Goal: Task Accomplishment & Management: Manage account settings

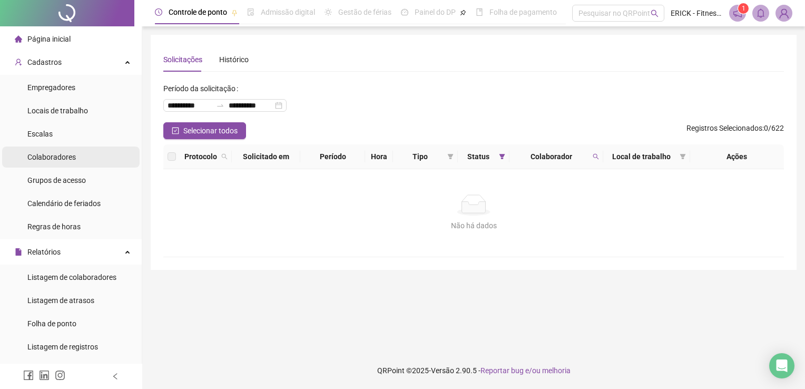
click at [55, 157] on span "Colaboradores" at bounding box center [51, 157] width 48 height 8
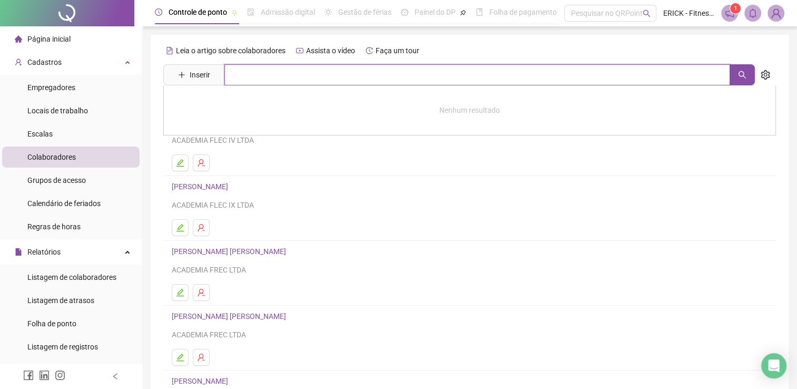
click at [274, 75] on input "text" at bounding box center [477, 74] width 506 height 21
click at [738, 72] on icon "search" at bounding box center [742, 75] width 8 height 8
type input "****"
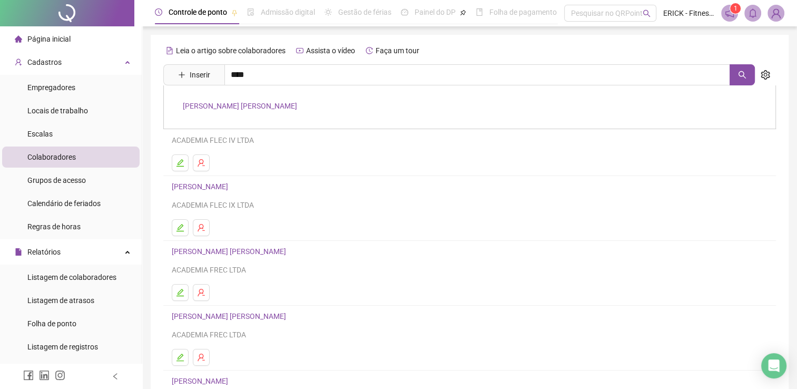
click at [278, 103] on link "[PERSON_NAME] [PERSON_NAME]" at bounding box center [240, 106] width 114 height 8
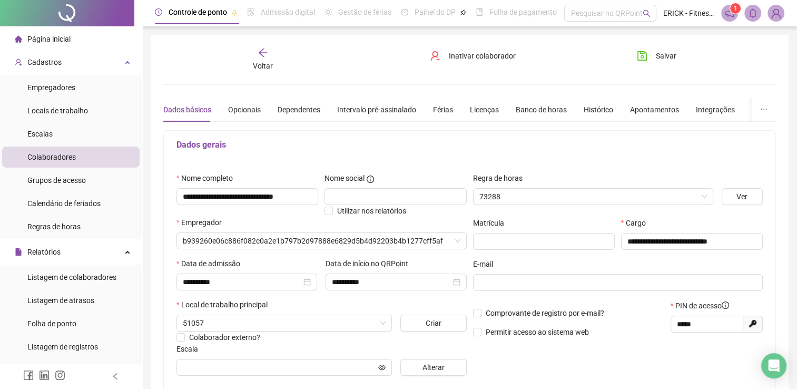
type input "**********"
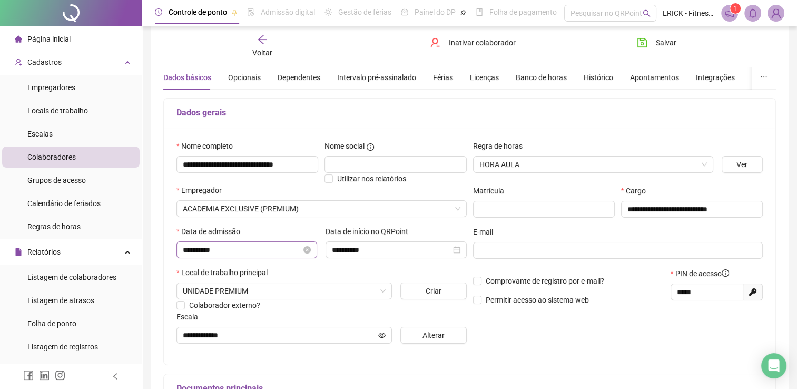
scroll to position [53, 0]
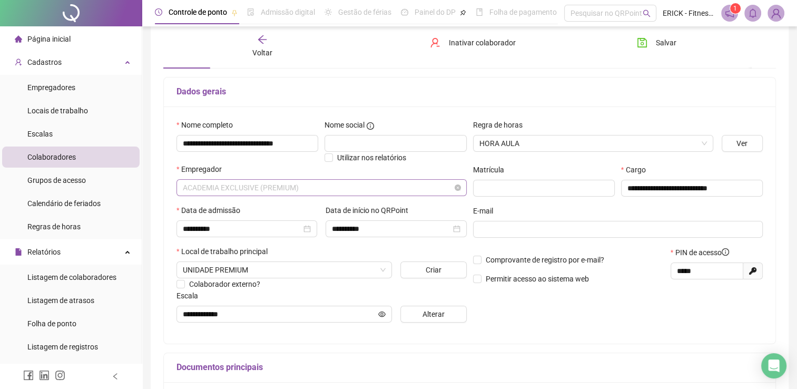
click at [280, 191] on span "ACADEMIA EXCLUSIVE (PREMIUM)" at bounding box center [322, 188] width 278 height 16
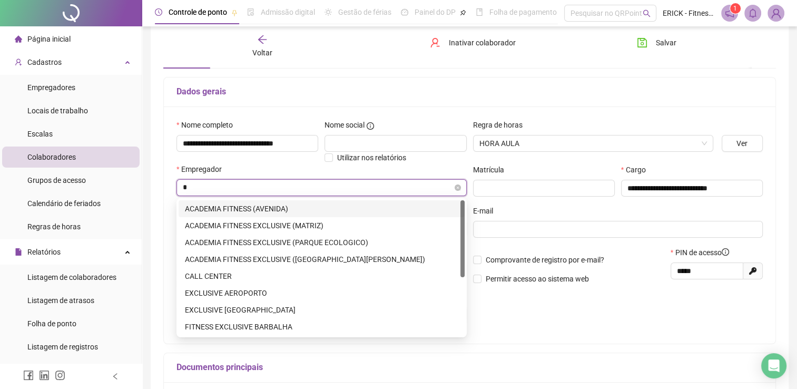
type input "**"
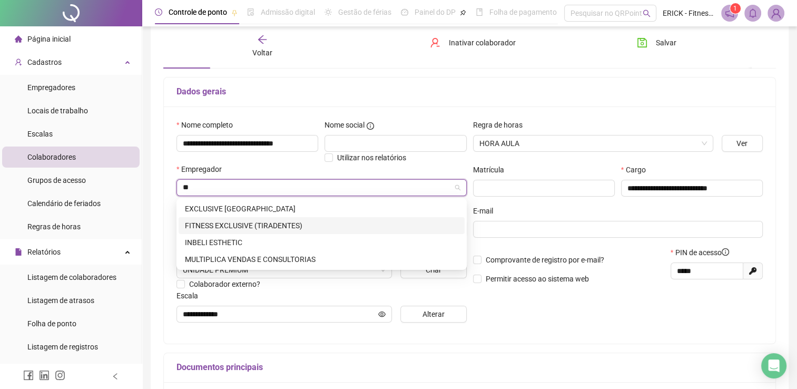
click at [267, 224] on div "FITNESS EXCLUSIVE (TIRADENTES)" at bounding box center [321, 226] width 273 height 12
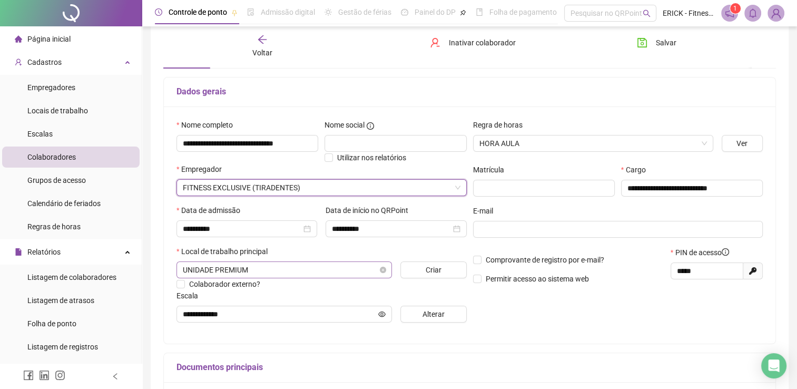
click at [265, 273] on span "UNIDADE PREMIUM" at bounding box center [284, 270] width 203 height 16
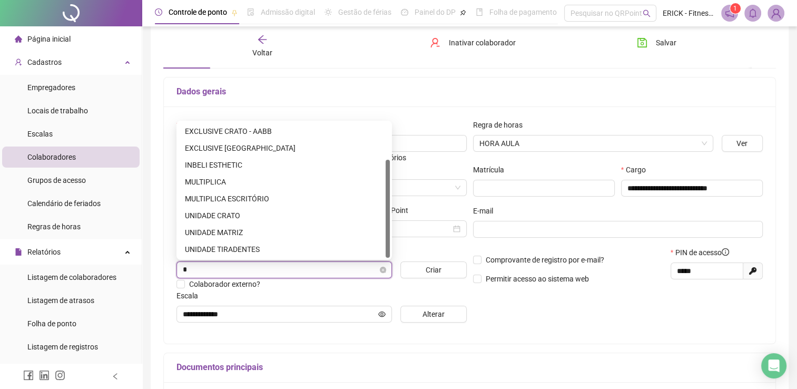
scroll to position [51, 0]
type input "**"
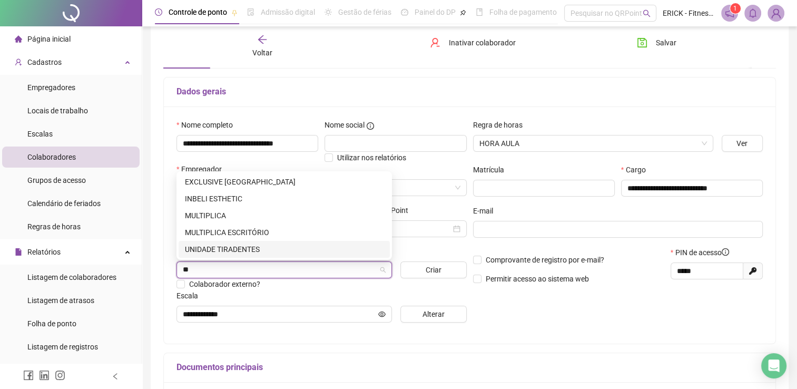
click at [243, 251] on div "UNIDADE TIRADENTES" at bounding box center [284, 249] width 199 height 12
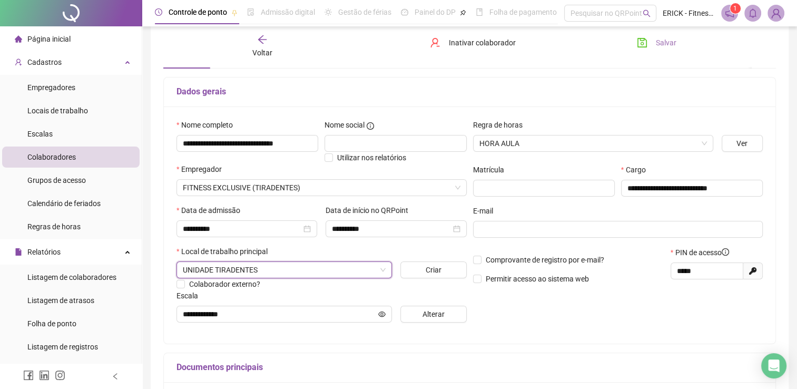
click at [666, 46] on span "Salvar" at bounding box center [666, 43] width 21 height 12
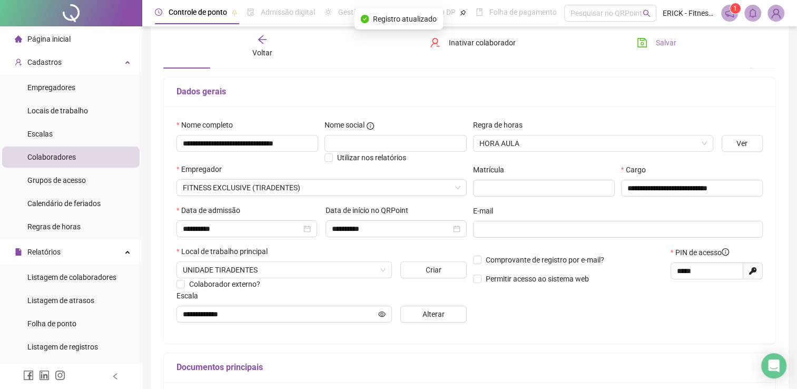
click at [647, 41] on icon "save" at bounding box center [642, 42] width 9 height 9
click at [267, 35] on icon "arrow-left" at bounding box center [262, 39] width 11 height 11
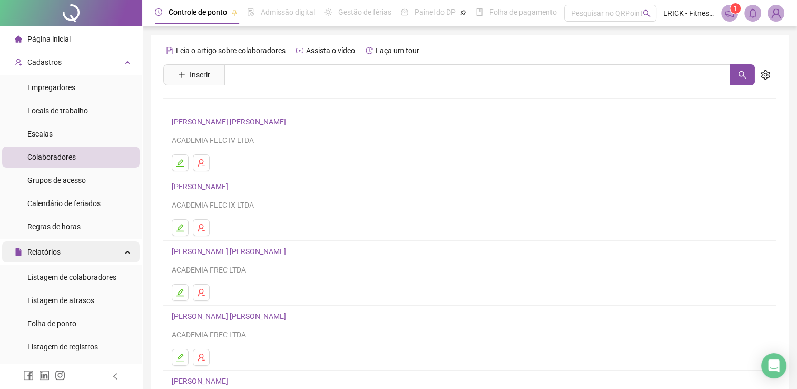
click at [64, 245] on div "Relatórios" at bounding box center [71, 251] width 138 height 21
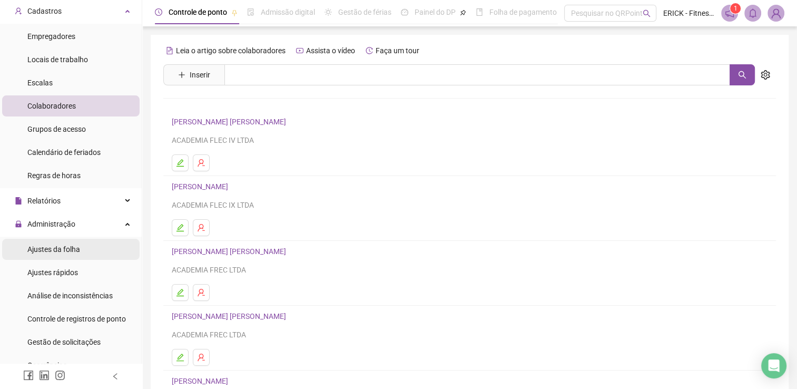
scroll to position [53, 0]
click at [69, 247] on span "Ajustes da folha" at bounding box center [53, 247] width 53 height 8
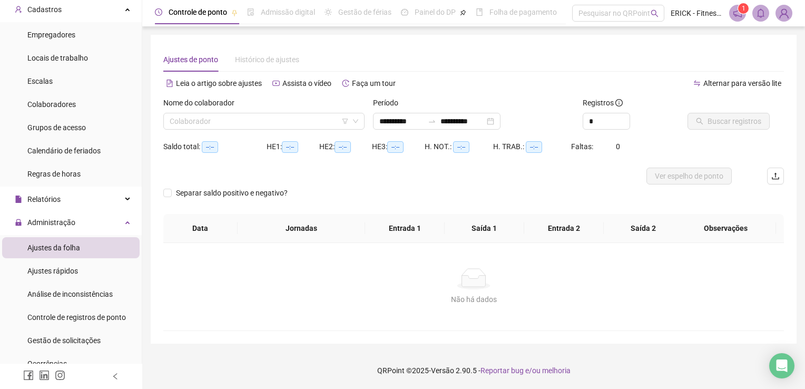
type input "**********"
click at [625, 116] on icon "up" at bounding box center [624, 118] width 4 height 4
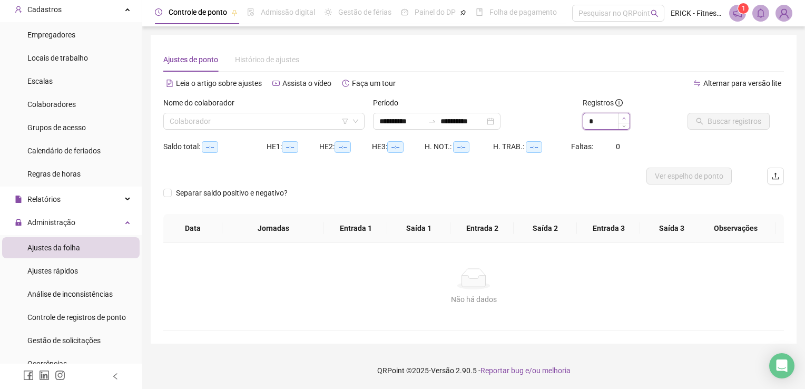
type input "*"
click at [625, 116] on div "*" at bounding box center [631, 121] width 96 height 17
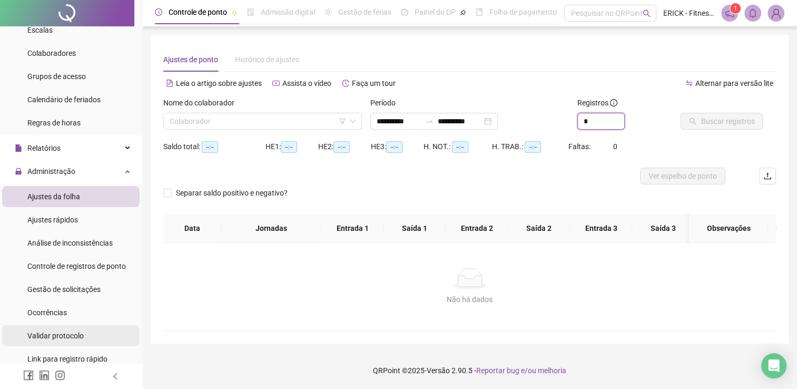
scroll to position [105, 0]
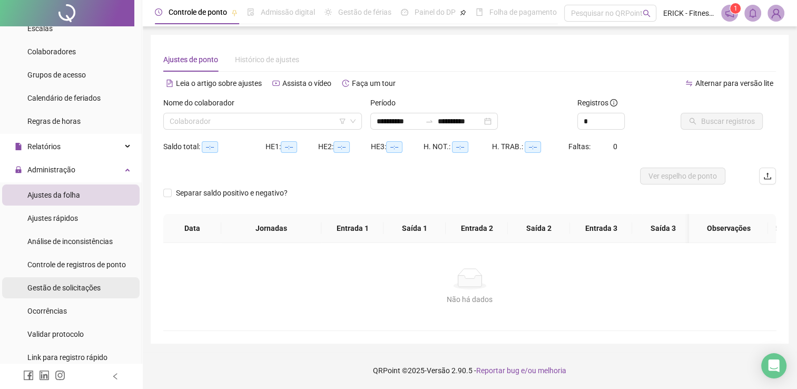
click at [64, 292] on div "Gestão de solicitações" at bounding box center [63, 287] width 73 height 21
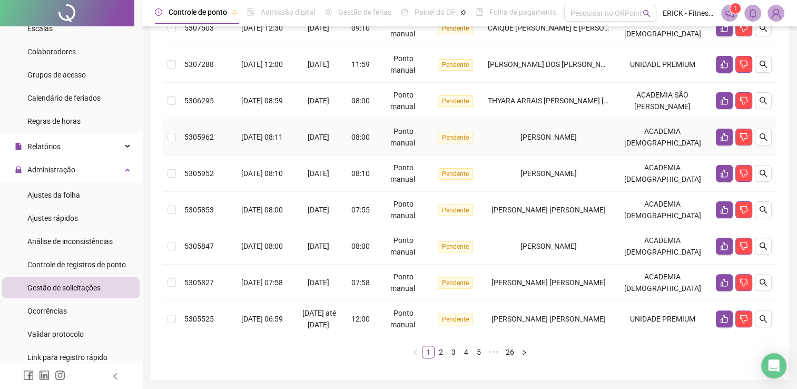
scroll to position [302, 0]
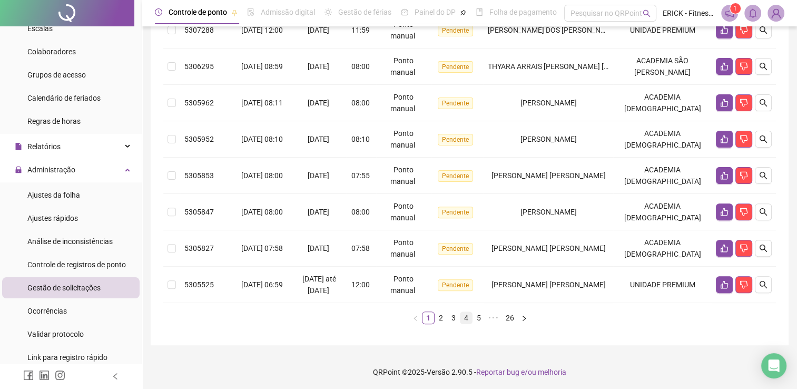
click at [462, 318] on link "4" at bounding box center [467, 318] width 12 height 12
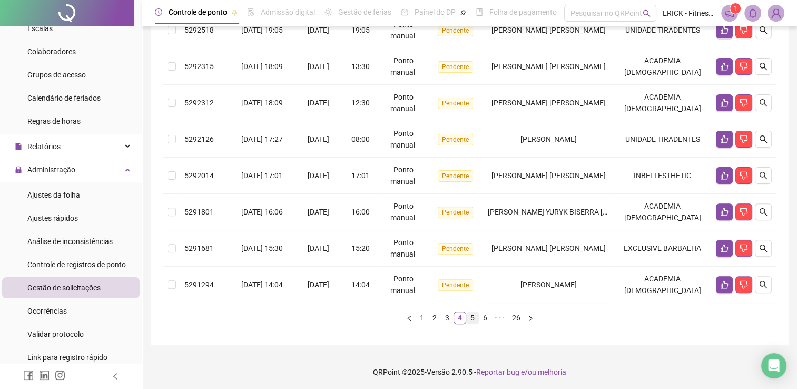
click at [470, 312] on link "5" at bounding box center [473, 318] width 12 height 12
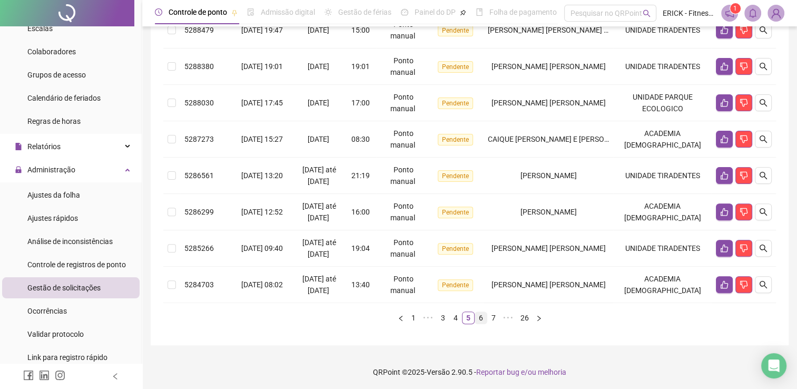
click at [481, 313] on link "6" at bounding box center [481, 318] width 12 height 12
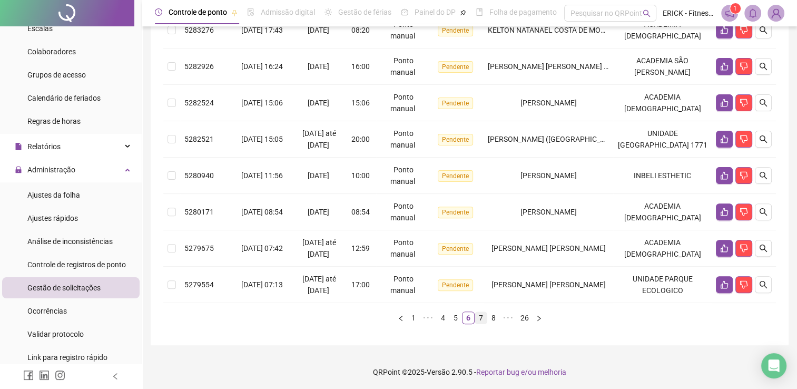
click at [482, 317] on link "7" at bounding box center [481, 318] width 12 height 12
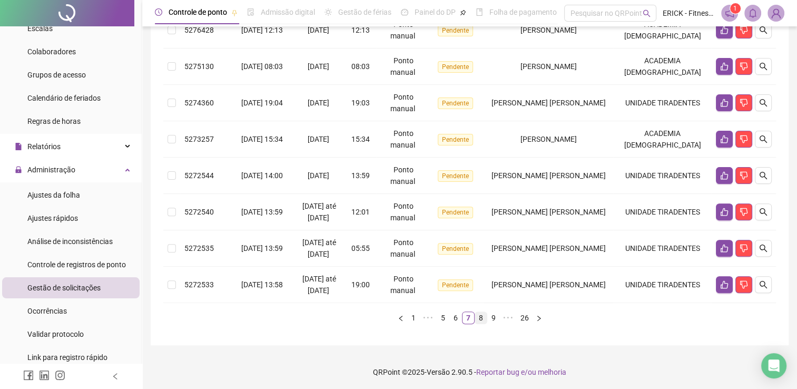
click at [487, 318] on link "8" at bounding box center [481, 318] width 12 height 12
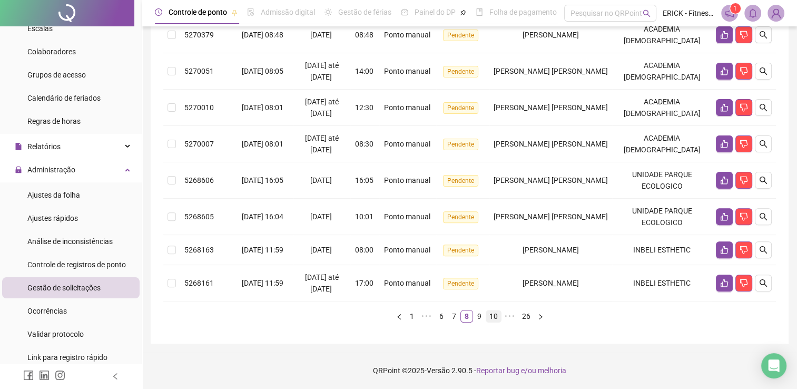
click at [490, 317] on link "10" at bounding box center [493, 316] width 15 height 12
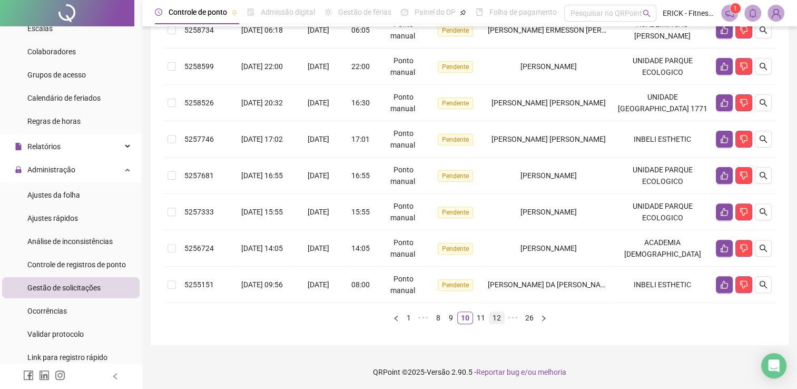
click at [495, 318] on link "12" at bounding box center [497, 318] width 15 height 12
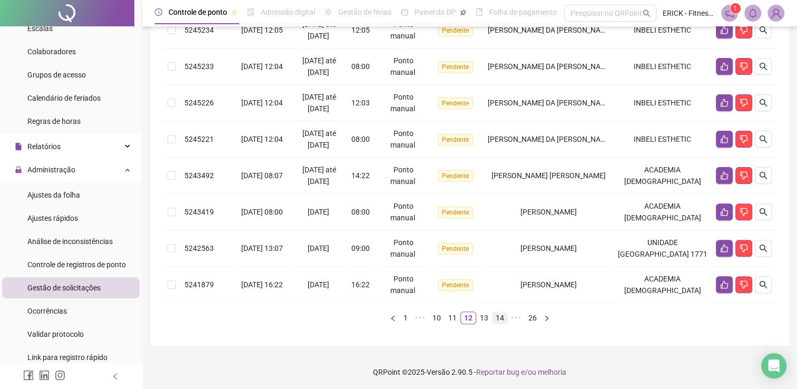
scroll to position [290, 0]
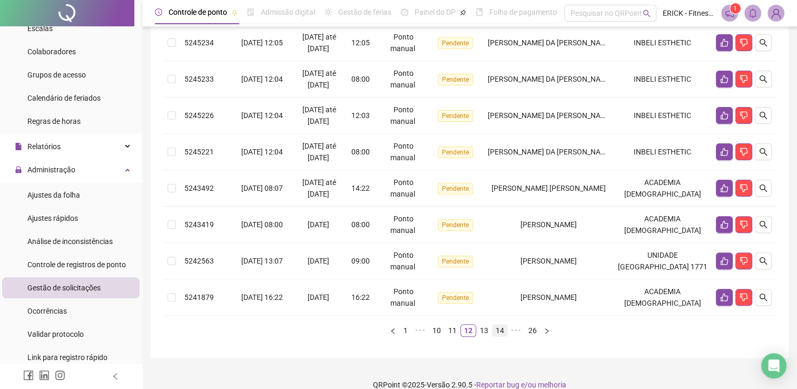
click at [500, 325] on link "14" at bounding box center [500, 331] width 15 height 12
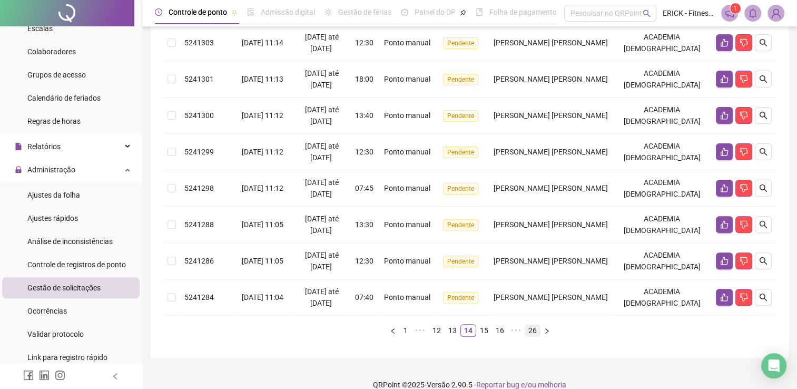
click at [525, 329] on link "26" at bounding box center [532, 331] width 15 height 12
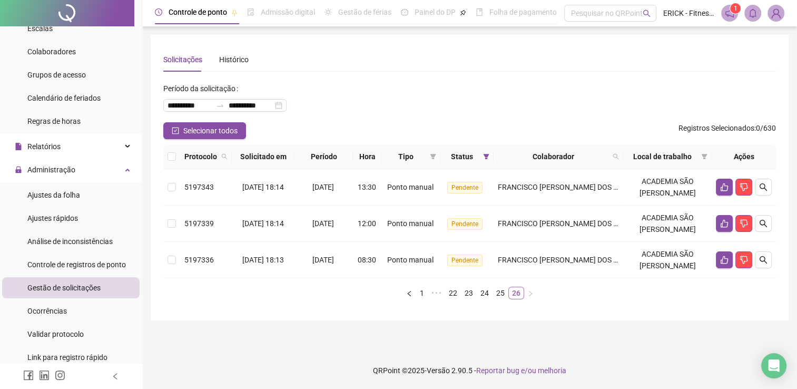
scroll to position [0, 0]
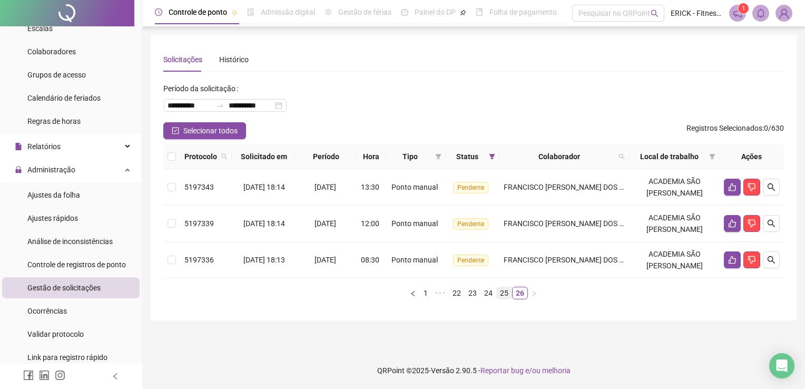
click at [504, 287] on link "25" at bounding box center [504, 293] width 15 height 12
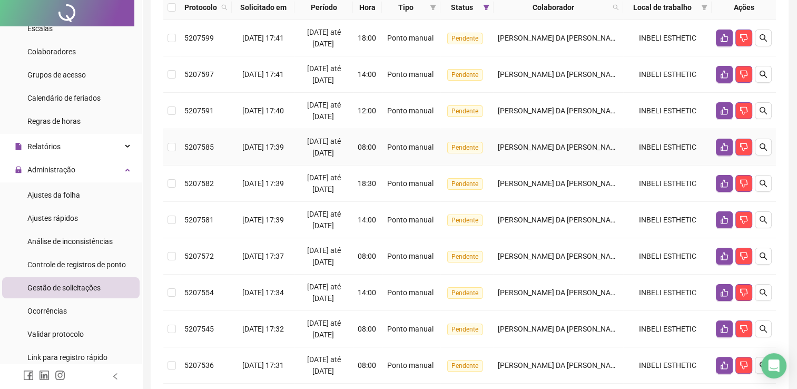
scroll to position [302, 0]
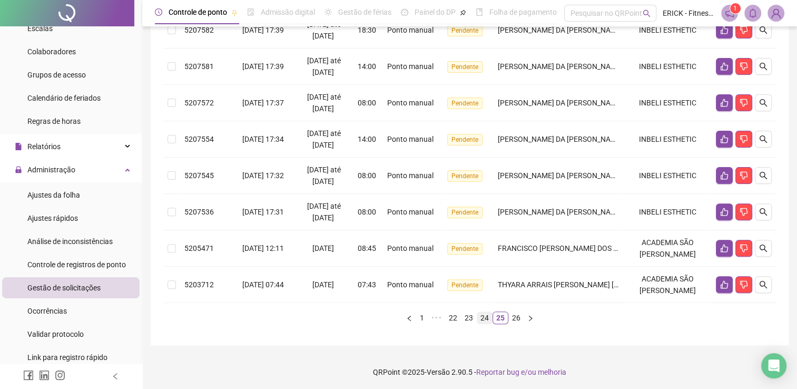
click at [488, 316] on link "24" at bounding box center [484, 318] width 15 height 12
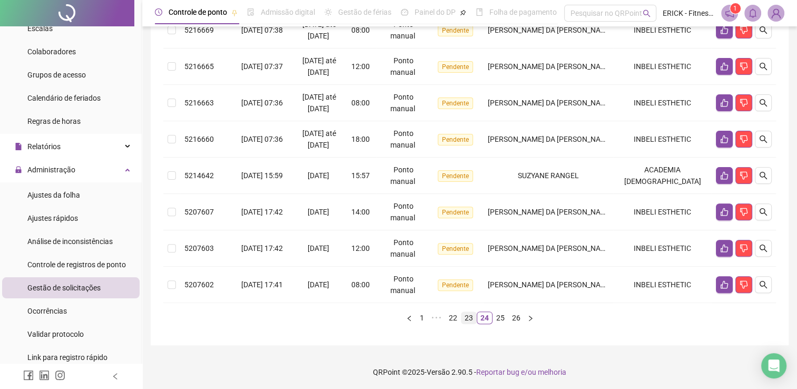
click at [471, 317] on link "23" at bounding box center [469, 318] width 15 height 12
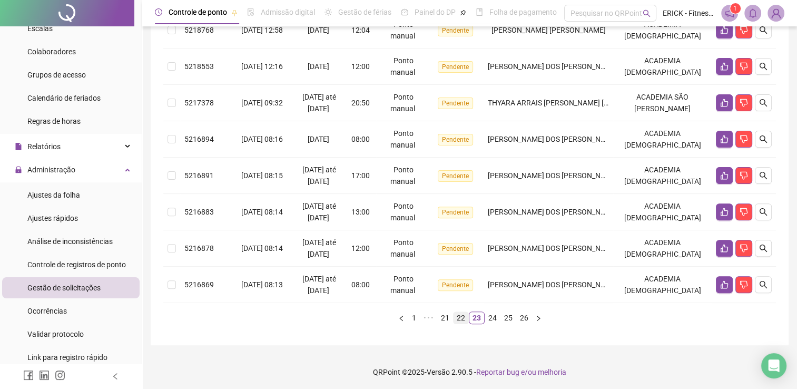
click at [459, 317] on link "22" at bounding box center [461, 318] width 15 height 12
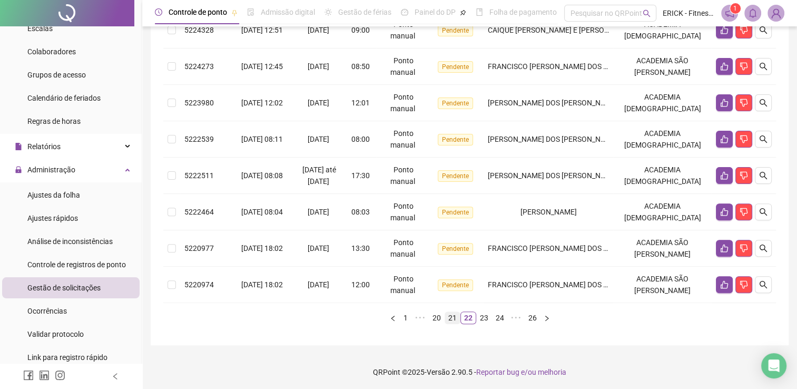
click at [451, 317] on link "21" at bounding box center [452, 318] width 15 height 12
click at [439, 316] on link "19" at bounding box center [436, 318] width 15 height 12
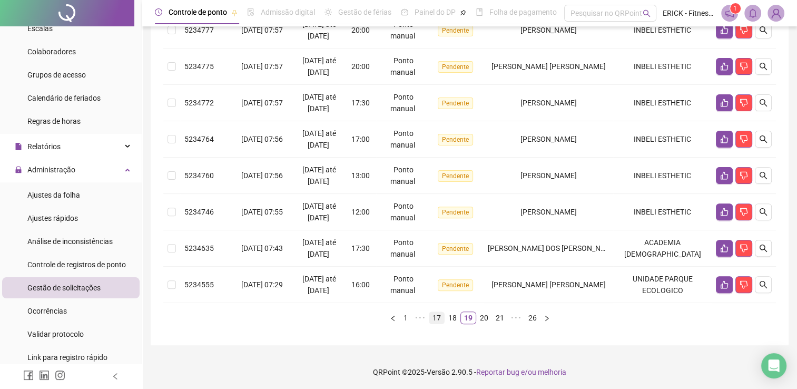
click at [431, 316] on link "17" at bounding box center [436, 318] width 15 height 12
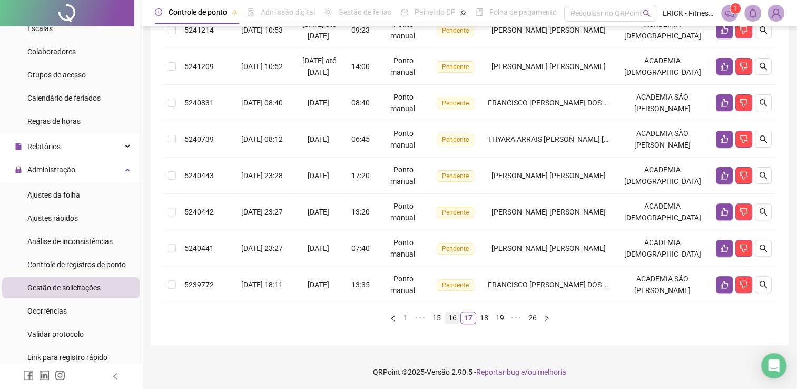
click at [449, 317] on link "16" at bounding box center [452, 318] width 15 height 12
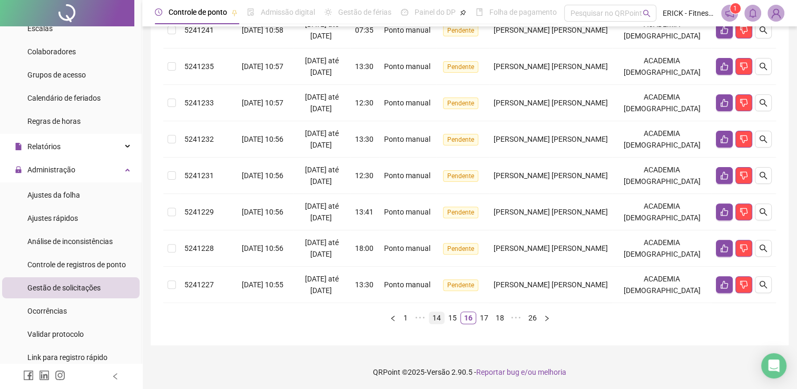
click at [443, 317] on link "14" at bounding box center [436, 318] width 15 height 12
click at [436, 317] on link "12" at bounding box center [436, 318] width 15 height 12
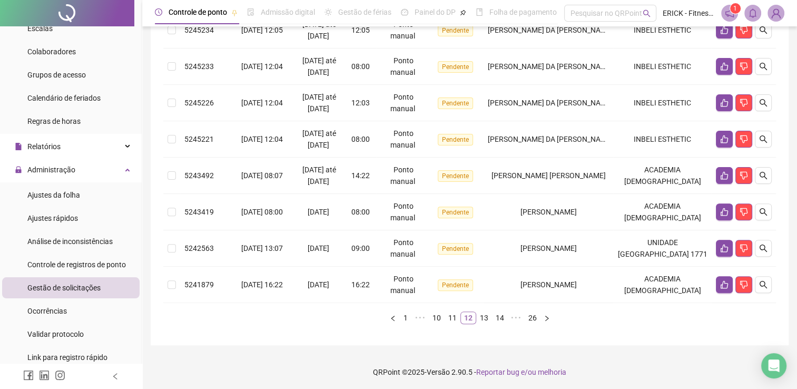
scroll to position [290, 0]
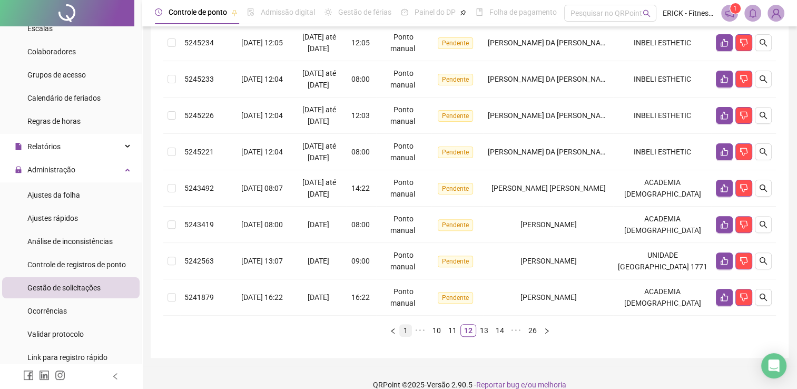
click at [411, 325] on link "1" at bounding box center [406, 331] width 12 height 12
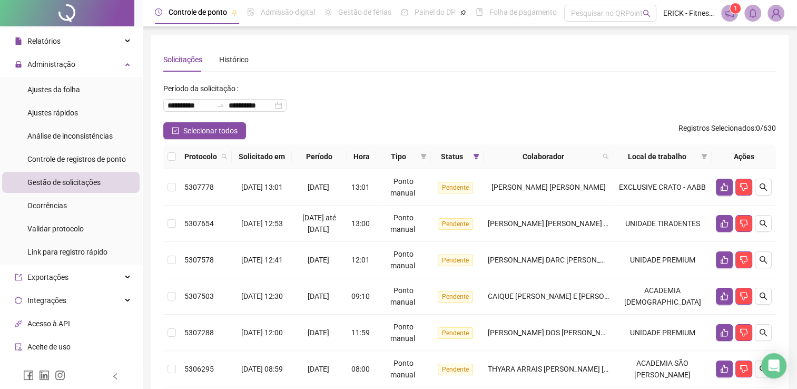
scroll to position [0, 0]
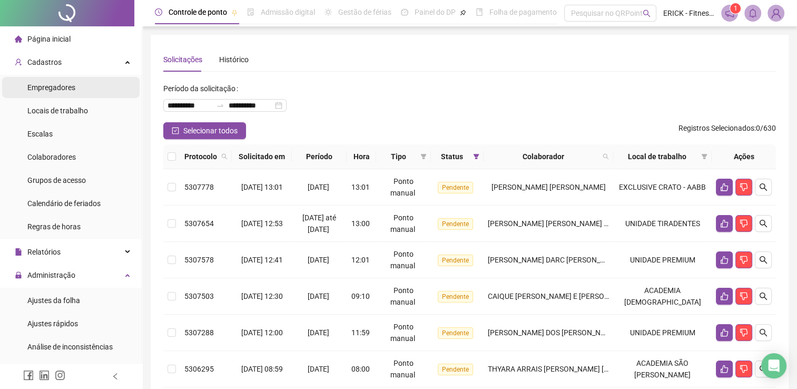
click at [63, 89] on span "Empregadores" at bounding box center [51, 87] width 48 height 8
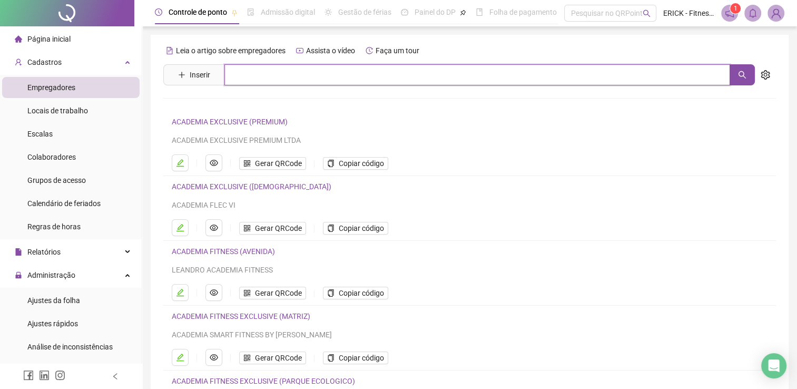
click at [283, 75] on input "text" at bounding box center [477, 74] width 506 height 21
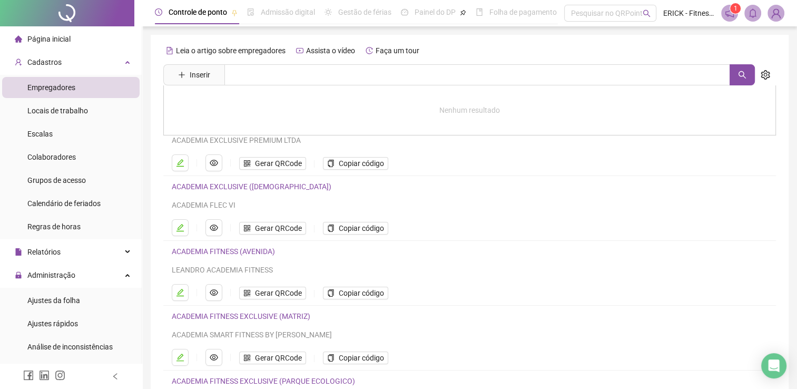
drag, startPoint x: 57, startPoint y: 159, endPoint x: 141, endPoint y: 130, distance: 89.2
click at [57, 159] on span "Colaboradores" at bounding box center [51, 157] width 48 height 8
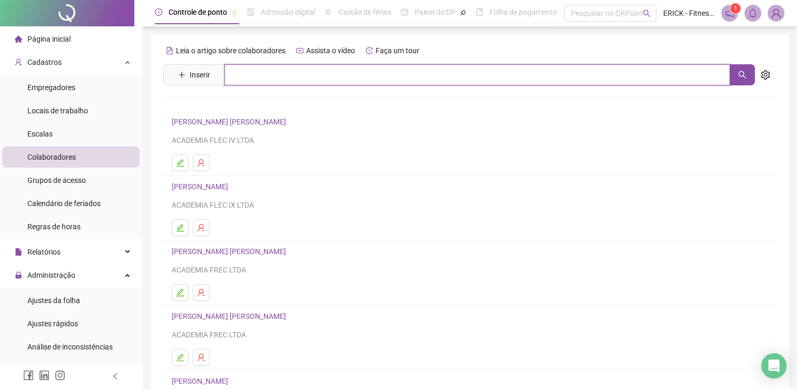
click at [290, 81] on input "text" at bounding box center [477, 74] width 506 height 21
click at [742, 72] on icon "search" at bounding box center [742, 75] width 8 height 8
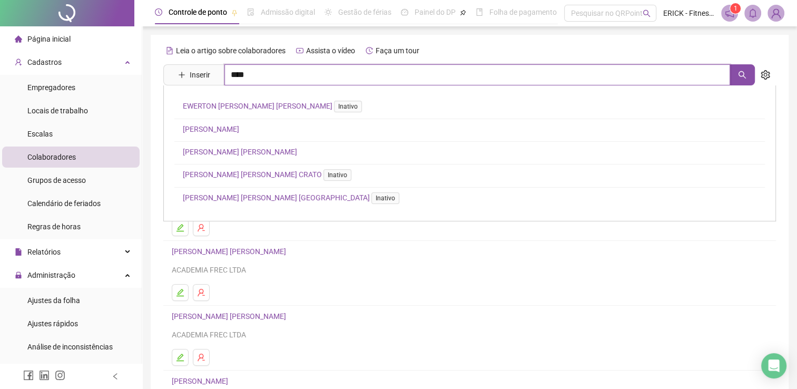
type input "****"
click at [232, 153] on link "[PERSON_NAME] [PERSON_NAME]" at bounding box center [240, 152] width 114 height 8
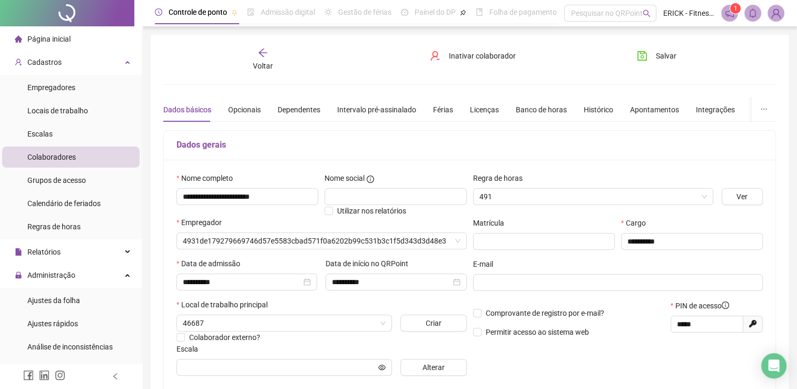
type input "**********"
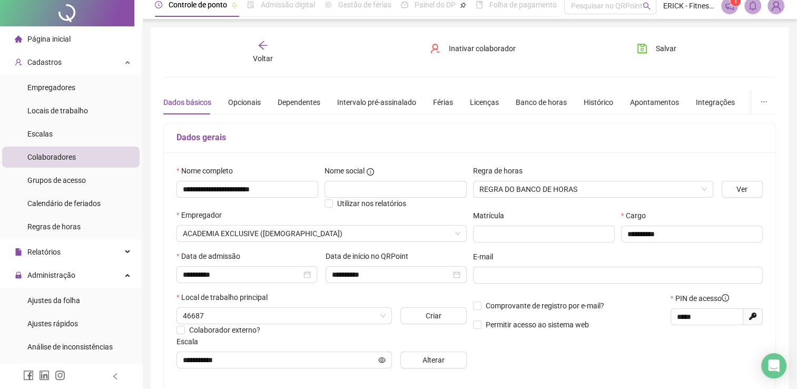
scroll to position [158, 0]
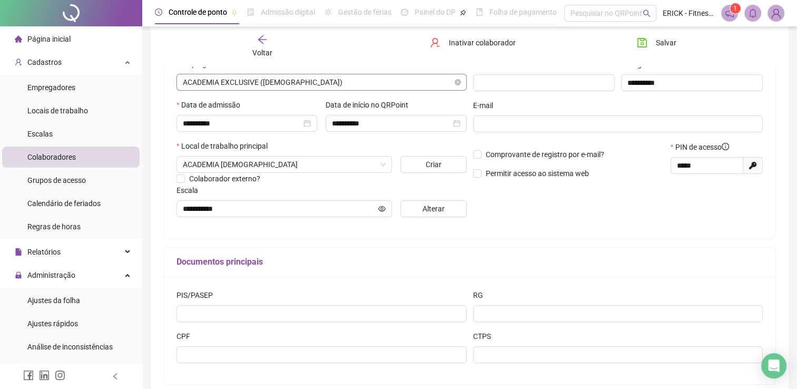
click at [288, 81] on span "ACADEMIA EXCLUSIVE ([DEMOGRAPHIC_DATA])" at bounding box center [322, 82] width 278 height 16
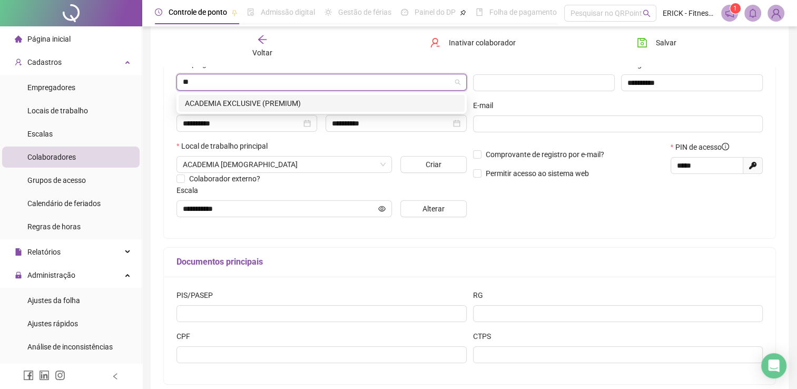
type input "***"
click at [294, 100] on div "ACADEMIA EXCLUSIVE (PREMIUM)" at bounding box center [321, 103] width 273 height 12
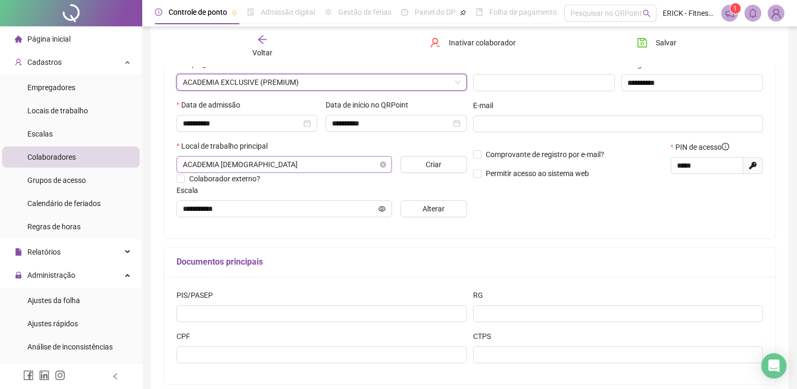
click at [292, 172] on span "ACADEMIA [DEMOGRAPHIC_DATA]" at bounding box center [284, 164] width 203 height 16
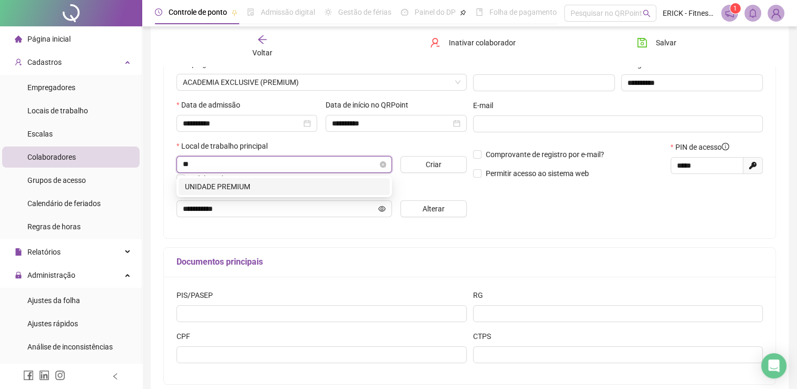
type input "***"
click at [276, 182] on div "UNIDADE PREMIUM" at bounding box center [284, 187] width 199 height 12
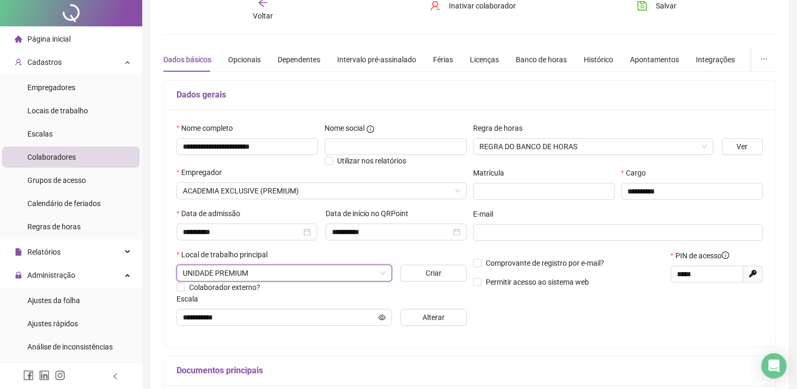
scroll to position [0, 0]
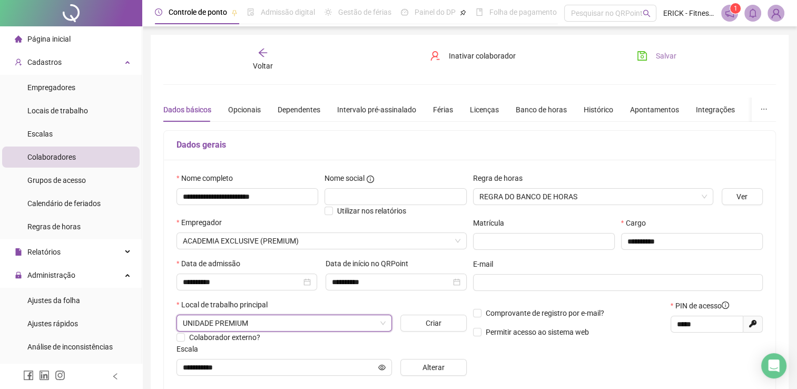
click at [652, 57] on button "Salvar" at bounding box center [656, 55] width 55 height 17
click at [650, 56] on button "Salvar" at bounding box center [656, 55] width 55 height 17
click at [256, 54] on div "Voltar" at bounding box center [262, 59] width 95 height 24
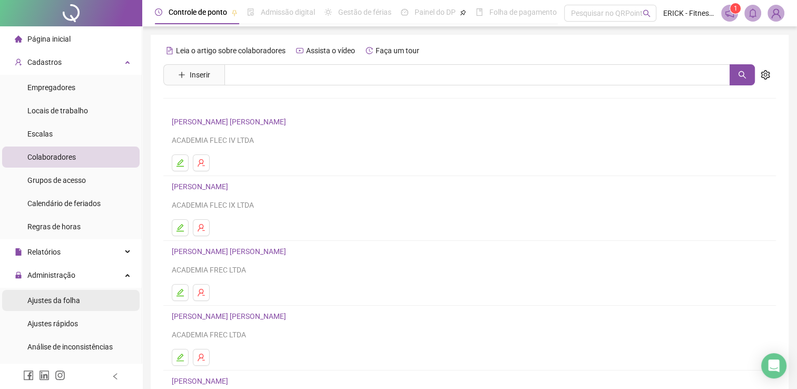
click at [70, 304] on span "Ajustes da folha" at bounding box center [53, 300] width 53 height 8
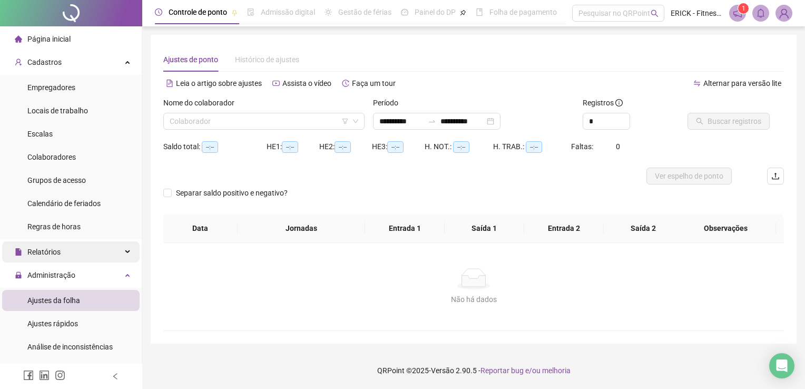
type input "**********"
click at [623, 118] on icon "up" at bounding box center [624, 118] width 4 height 4
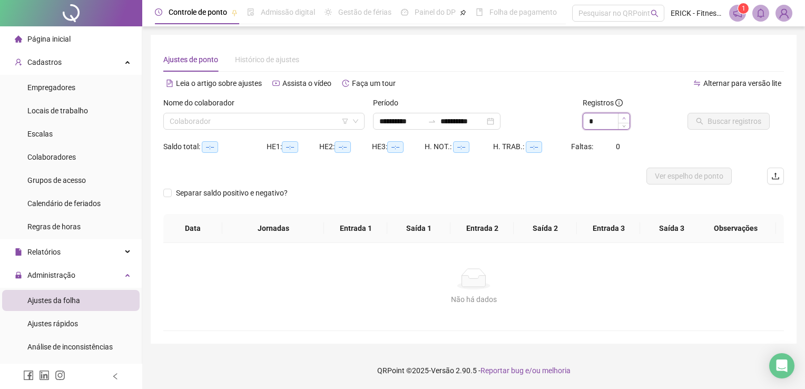
type input "*"
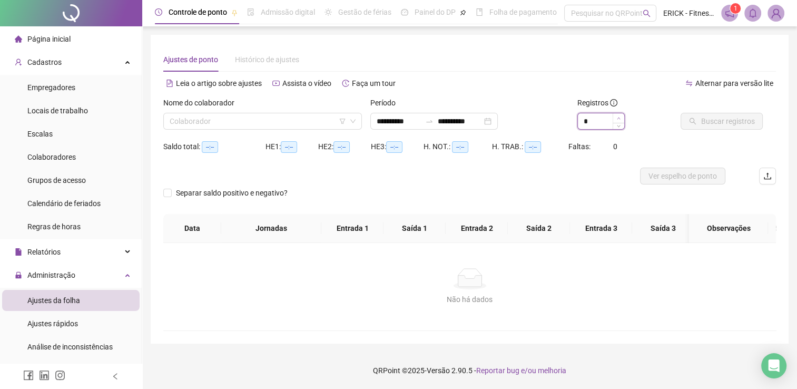
click at [623, 116] on span "Increase Value" at bounding box center [619, 117] width 12 height 9
click at [250, 114] on input "search" at bounding box center [258, 121] width 177 height 16
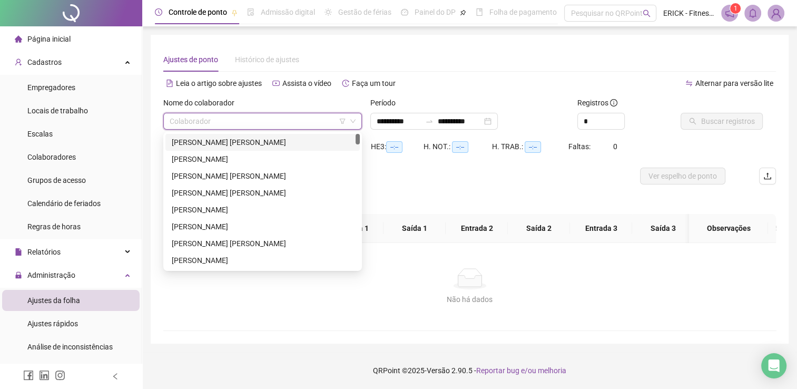
click at [253, 119] on input "search" at bounding box center [258, 121] width 177 height 16
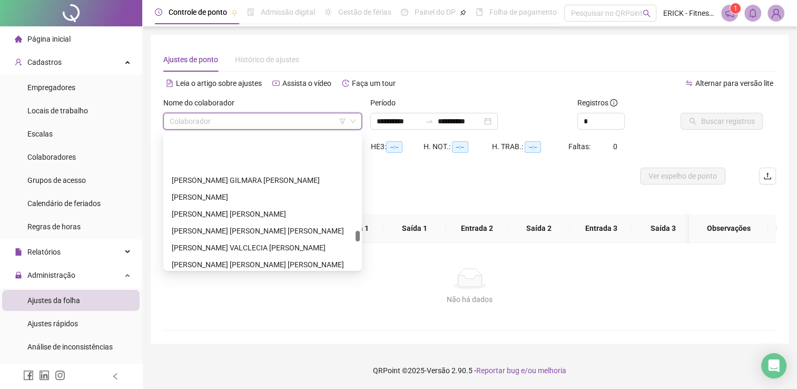
scroll to position [2898, 0]
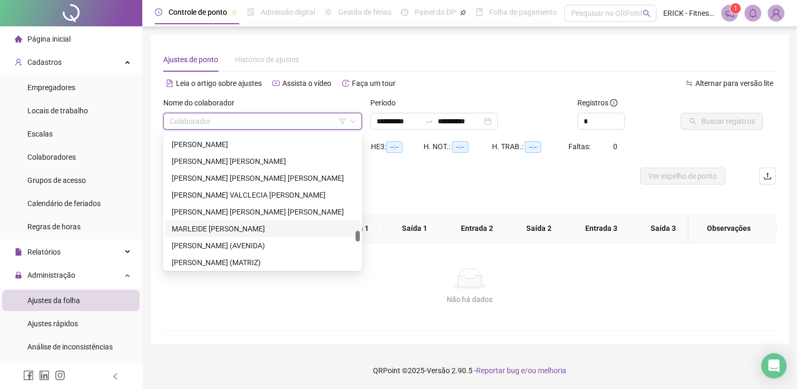
click at [257, 226] on div "MARLEIDE [PERSON_NAME]" at bounding box center [263, 229] width 182 height 12
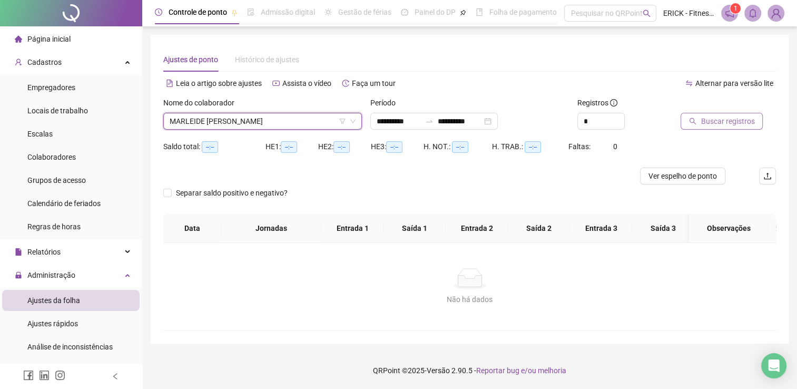
click at [725, 125] on span "Buscar registros" at bounding box center [728, 121] width 54 height 12
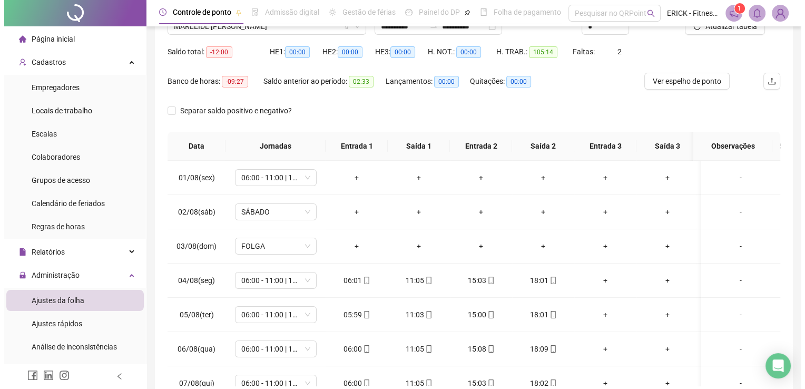
scroll to position [96, 0]
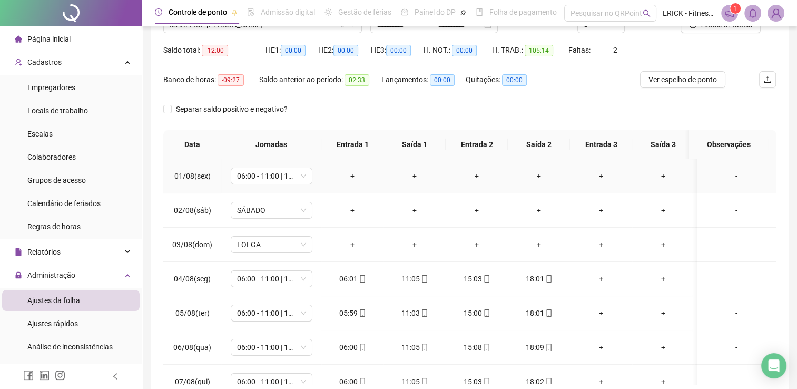
click at [730, 176] on div "-" at bounding box center [737, 176] width 62 height 12
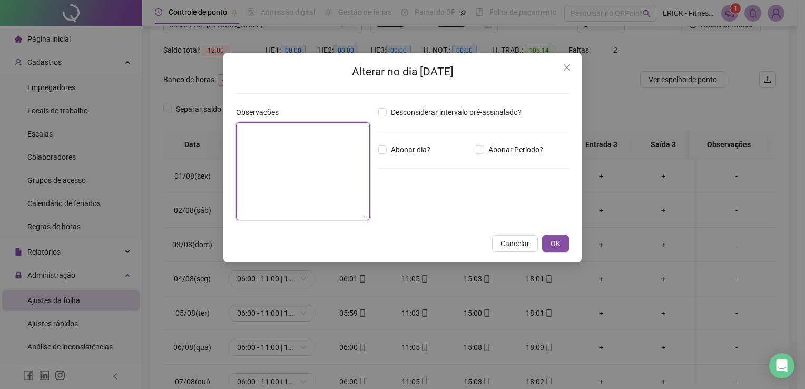
click at [292, 182] on textarea at bounding box center [303, 171] width 134 height 98
type textarea "**********"
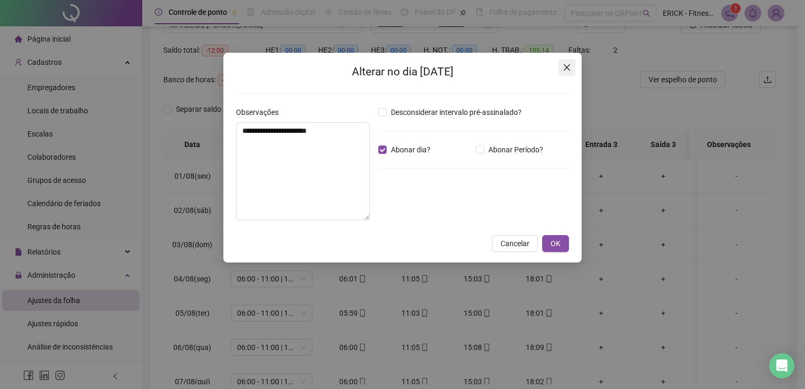
click at [568, 71] on icon "close" at bounding box center [567, 67] width 8 height 8
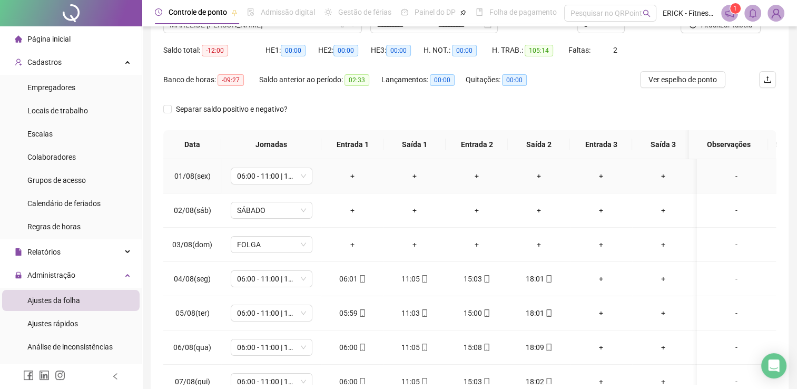
click at [729, 175] on div "-" at bounding box center [737, 176] width 62 height 12
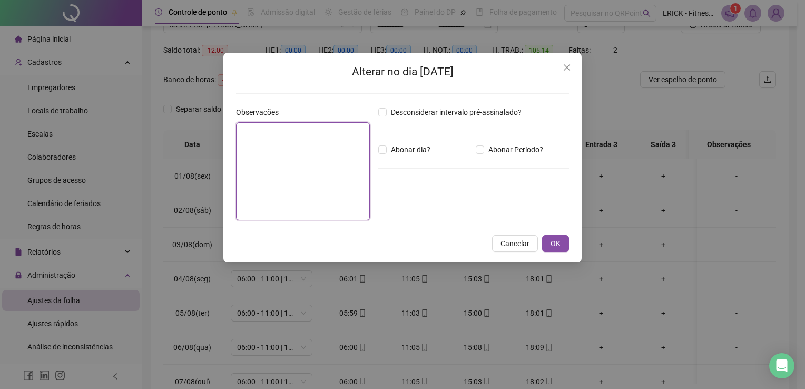
click at [304, 158] on textarea at bounding box center [303, 171] width 134 height 98
type textarea "*"
type textarea "**"
type textarea "**********"
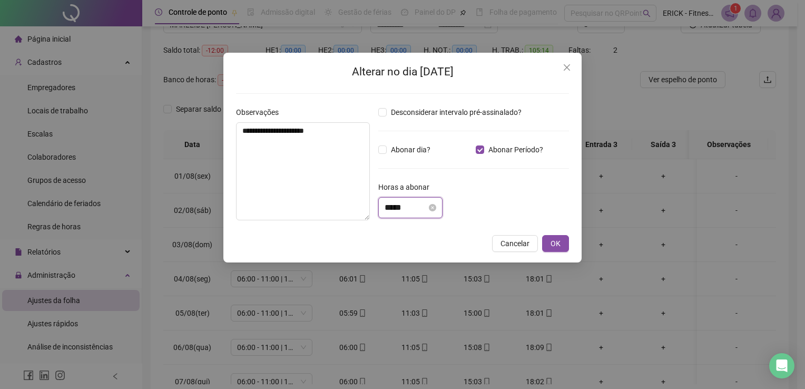
click at [424, 209] on input "*****" at bounding box center [406, 207] width 42 height 13
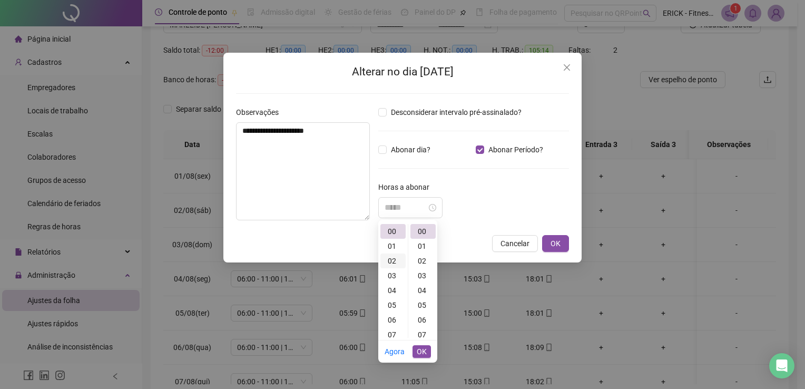
click at [397, 262] on div "02" at bounding box center [392, 260] width 25 height 15
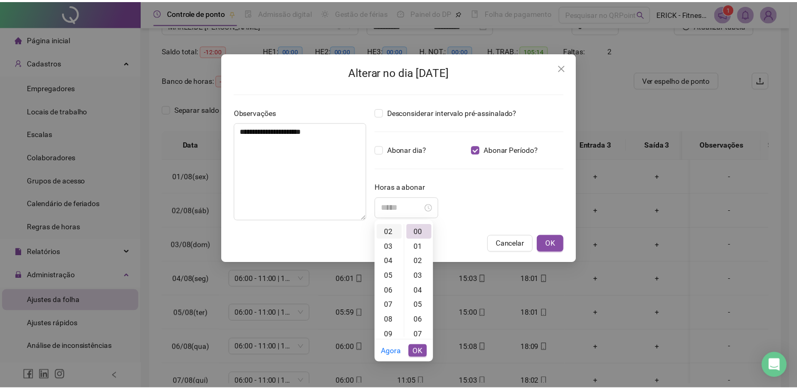
scroll to position [30, 0]
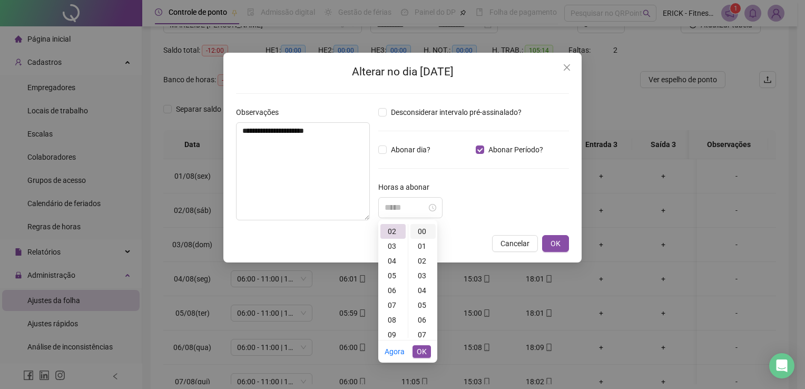
click at [421, 233] on div "00" at bounding box center [422, 231] width 25 height 15
type input "*****"
click at [422, 347] on span "OK" at bounding box center [422, 352] width 10 height 12
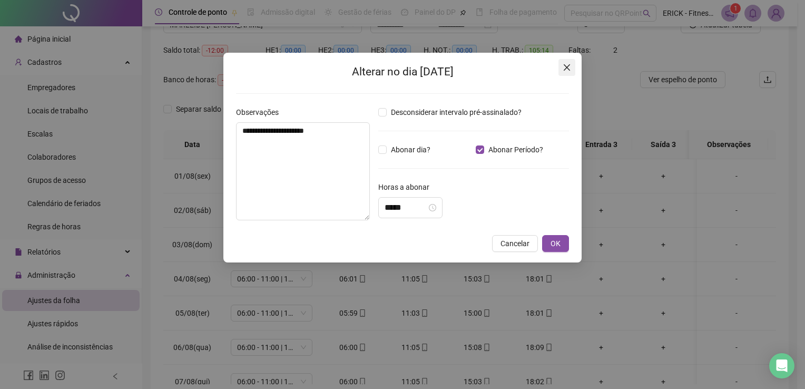
click at [566, 66] on icon "close" at bounding box center [567, 67] width 8 height 8
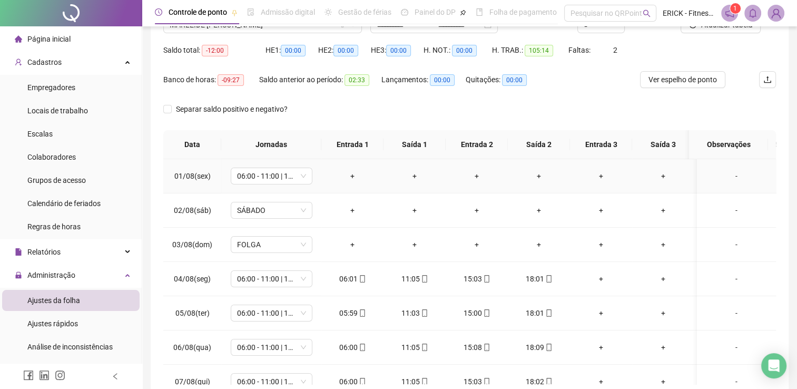
click at [728, 174] on div "-" at bounding box center [737, 176] width 62 height 12
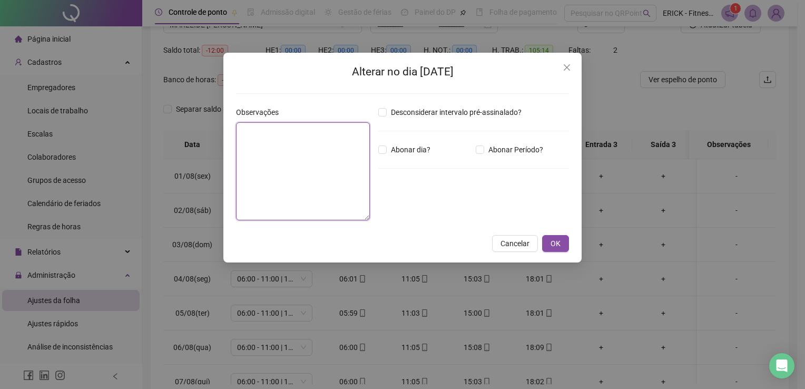
click at [272, 138] on textarea at bounding box center [303, 171] width 134 height 98
type textarea "**********"
click at [567, 70] on icon "close" at bounding box center [567, 67] width 8 height 8
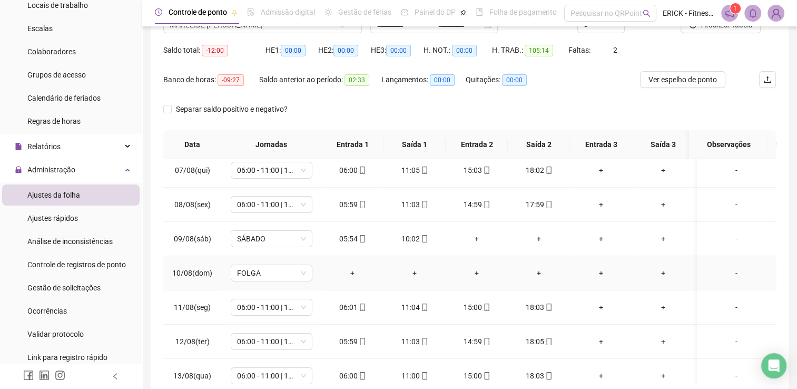
scroll to position [211, 0]
drag, startPoint x: 570, startPoint y: 52, endPoint x: 655, endPoint y: 56, distance: 84.9
click at [655, 56] on div "Saldo total: -12:00 HE 1: 00:00 HE 2: 00:00 HE 3: 00:00 H. NOT.: 00:00 H. TRAB.…" at bounding box center [469, 57] width 613 height 30
drag, startPoint x: 655, startPoint y: 56, endPoint x: 638, endPoint y: 58, distance: 17.1
click at [641, 58] on div "Saldo total: -12:00 HE 1: 00:00 HE 2: 00:00 HE 3: 00:00 H. NOT.: 00:00 H. TRAB.…" at bounding box center [469, 57] width 613 height 30
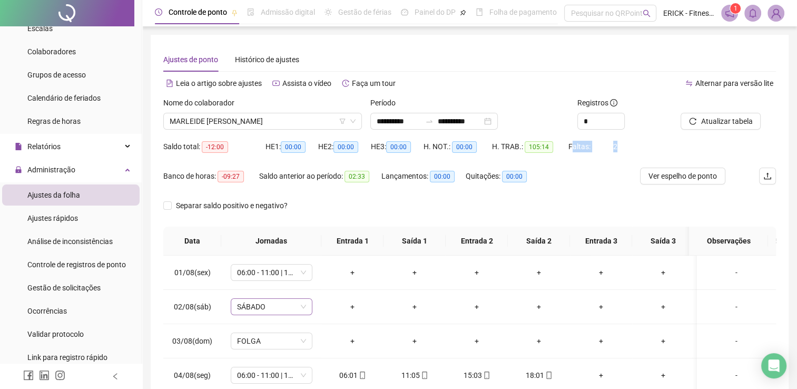
scroll to position [0, 0]
click at [528, 70] on div "Ajustes de ponto Histórico de ajustes" at bounding box center [469, 59] width 613 height 24
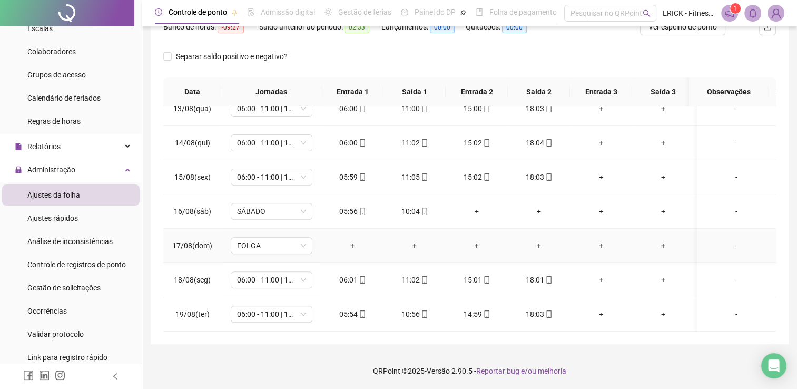
scroll to position [432, 0]
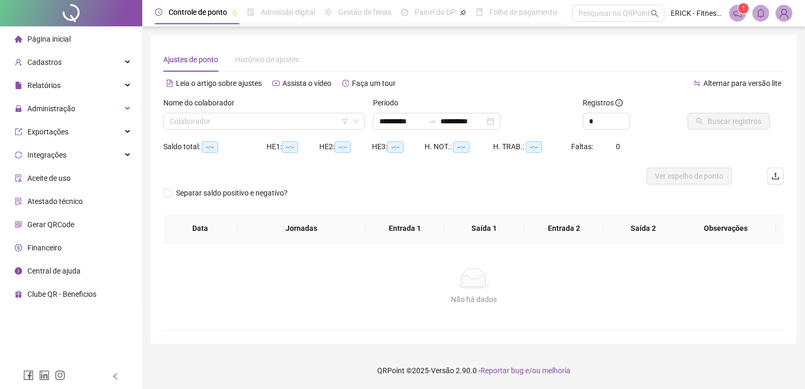
type input "**********"
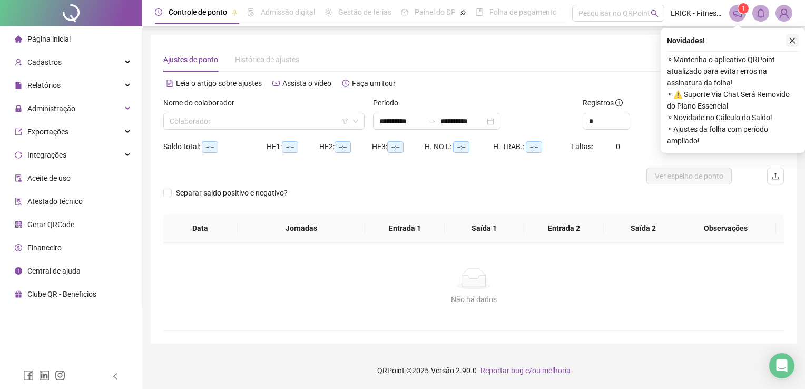
click at [789, 45] on button "button" at bounding box center [792, 40] width 13 height 13
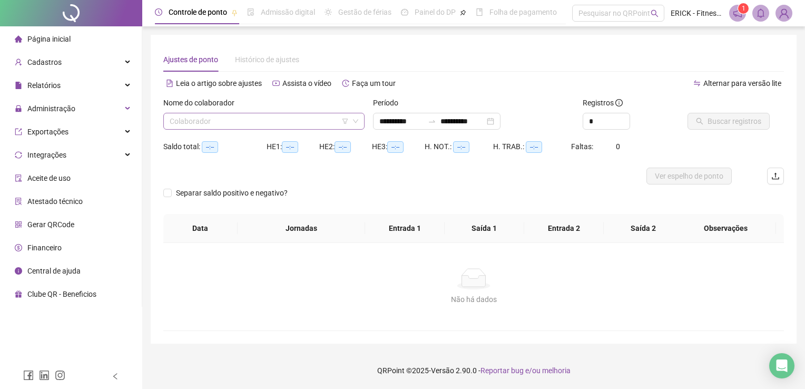
click at [297, 113] on input "search" at bounding box center [259, 121] width 179 height 16
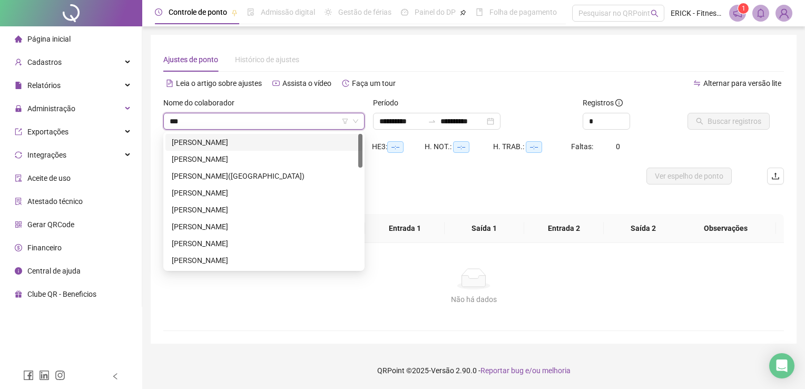
type input "****"
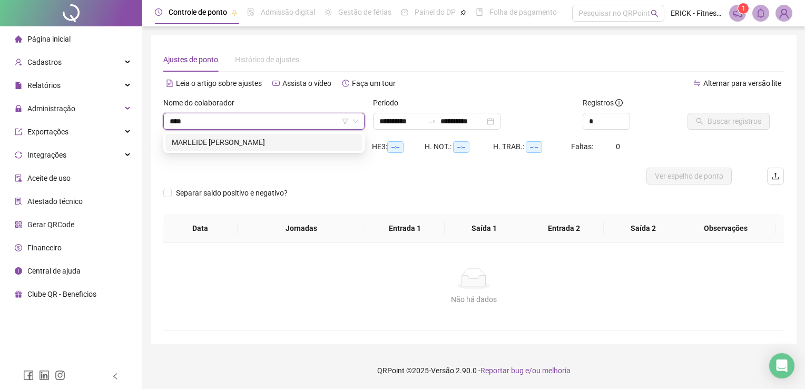
drag, startPoint x: 203, startPoint y: 128, endPoint x: 173, endPoint y: 127, distance: 30.1
click at [173, 127] on input "****" at bounding box center [259, 121] width 179 height 16
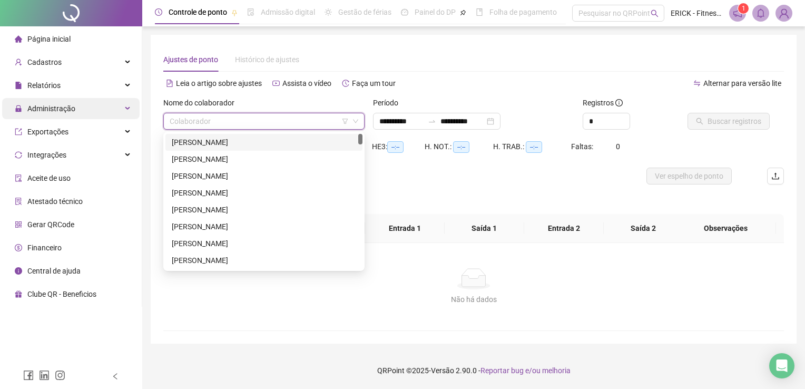
click at [72, 113] on span "Administração" at bounding box center [51, 108] width 48 height 8
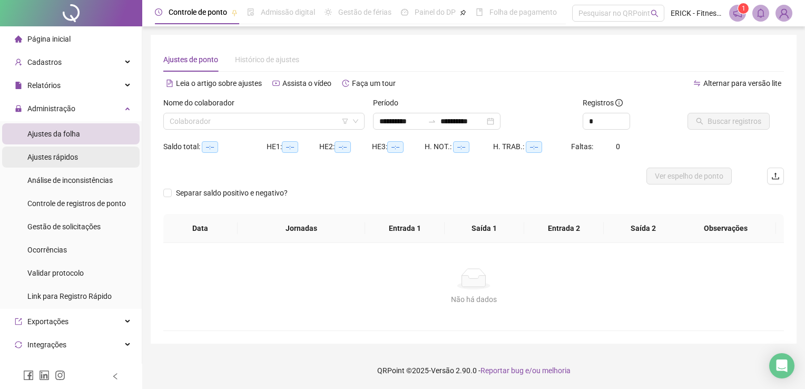
click at [56, 161] on span "Ajustes rápidos" at bounding box center [52, 157] width 51 height 8
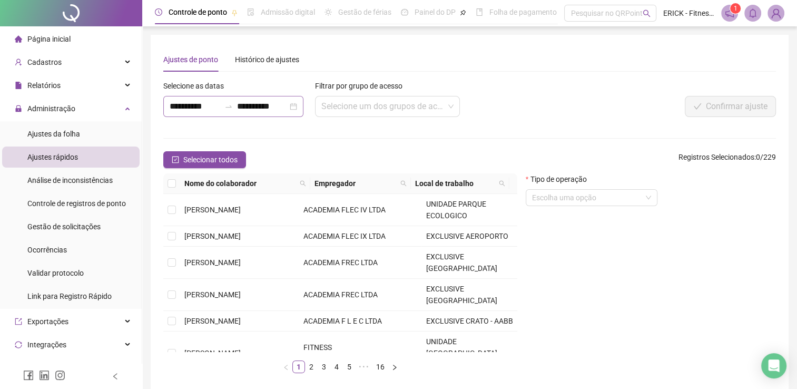
click at [301, 109] on div "**********" at bounding box center [233, 106] width 140 height 21
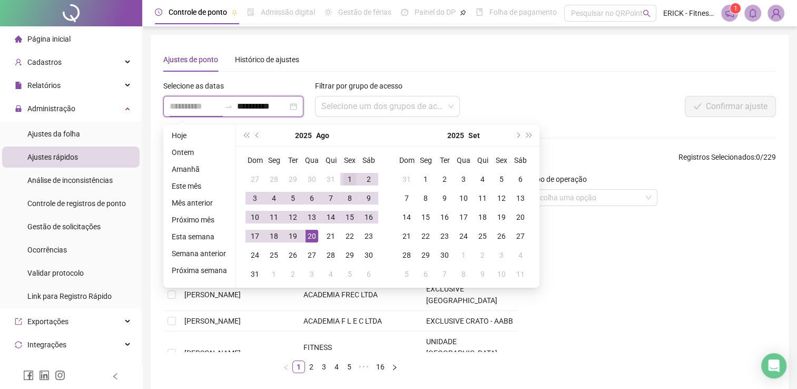
type input "**********"
click at [349, 178] on div "1" at bounding box center [350, 179] width 13 height 13
type input "**********"
click at [312, 232] on div "20" at bounding box center [312, 236] width 13 height 13
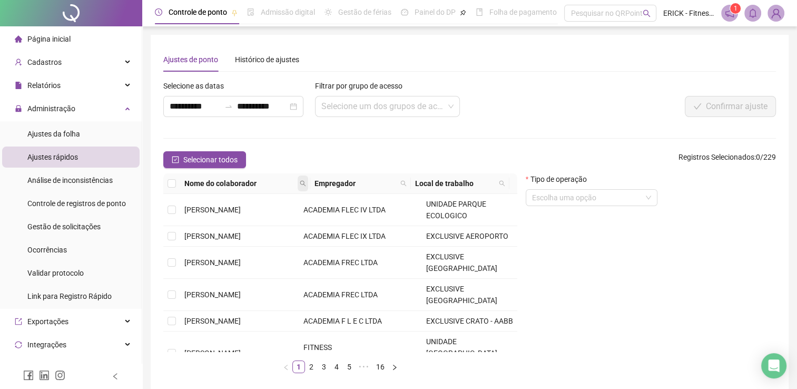
click at [305, 183] on icon "search" at bounding box center [303, 183] width 6 height 6
type input "******"
click at [237, 219] on span "Buscar" at bounding box center [238, 221] width 23 height 12
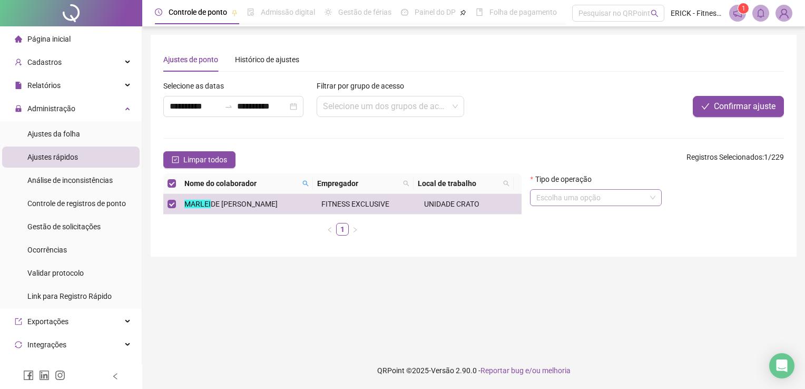
click at [605, 200] on input "search" at bounding box center [591, 198] width 110 height 16
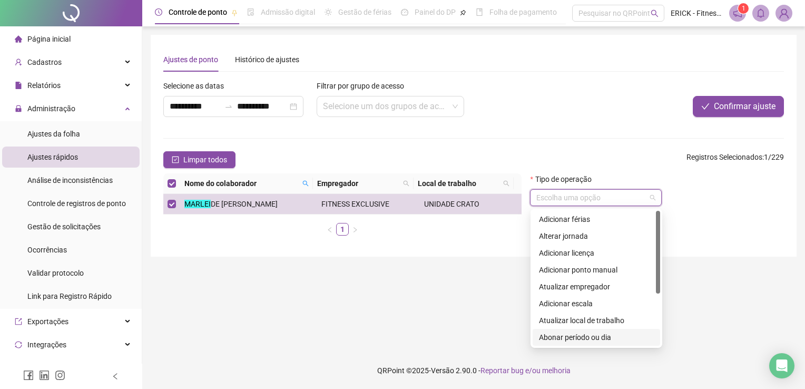
click at [601, 337] on div "Abonar período ou dia" at bounding box center [596, 337] width 115 height 12
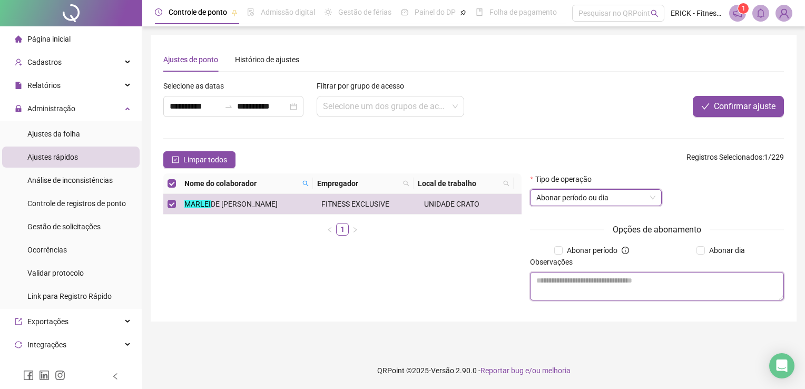
click at [571, 286] on textarea at bounding box center [657, 286] width 254 height 28
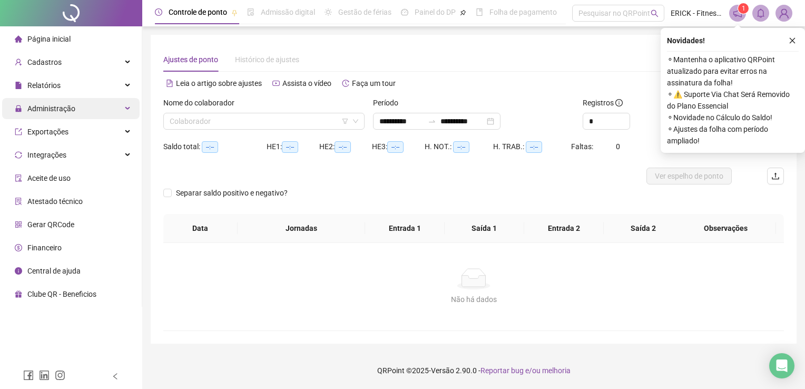
click at [69, 112] on span "Administração" at bounding box center [51, 108] width 48 height 8
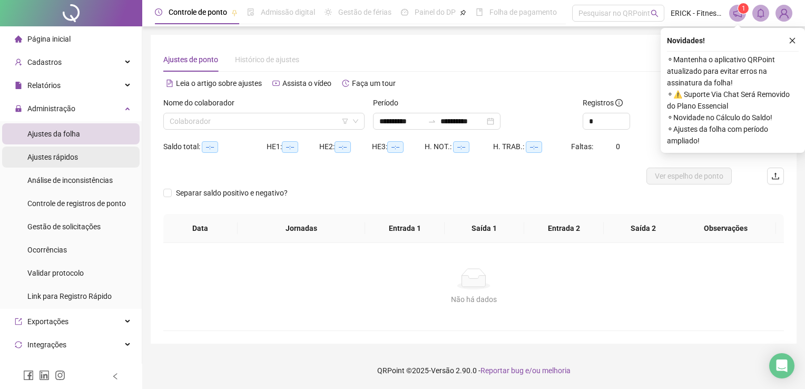
click at [57, 155] on span "Ajustes rápidos" at bounding box center [52, 157] width 51 height 8
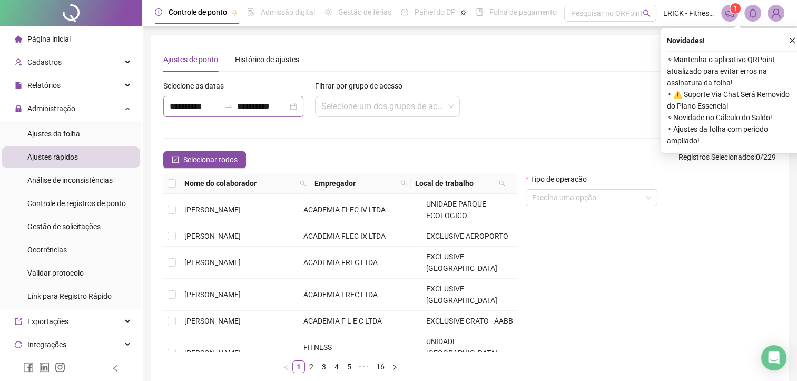
click at [297, 110] on div "**********" at bounding box center [233, 106] width 140 height 21
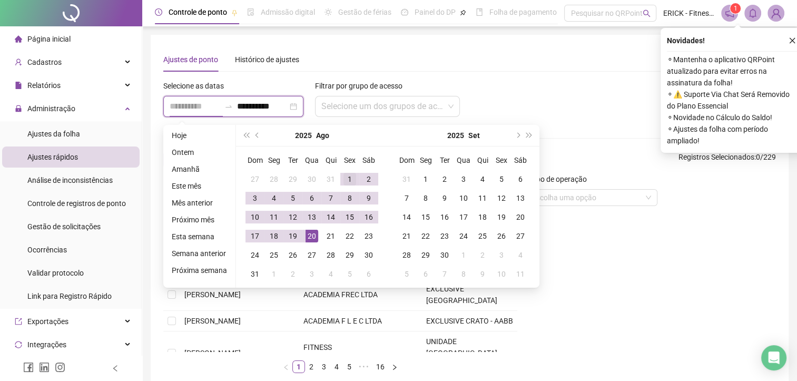
type input "**********"
click at [349, 177] on div "1" at bounding box center [350, 179] width 13 height 13
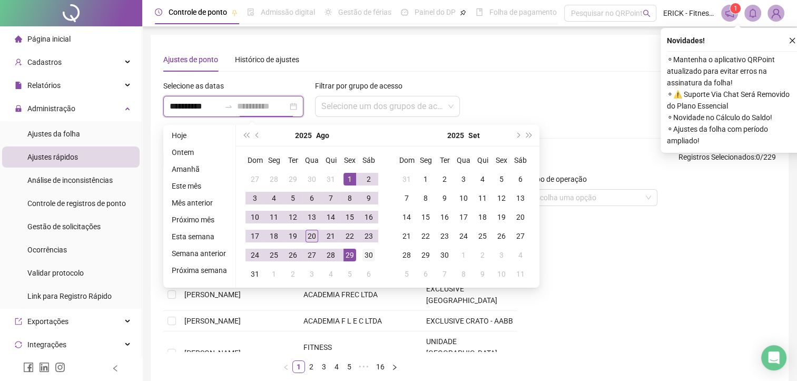
type input "**********"
click at [365, 251] on div "30" at bounding box center [369, 255] width 13 height 13
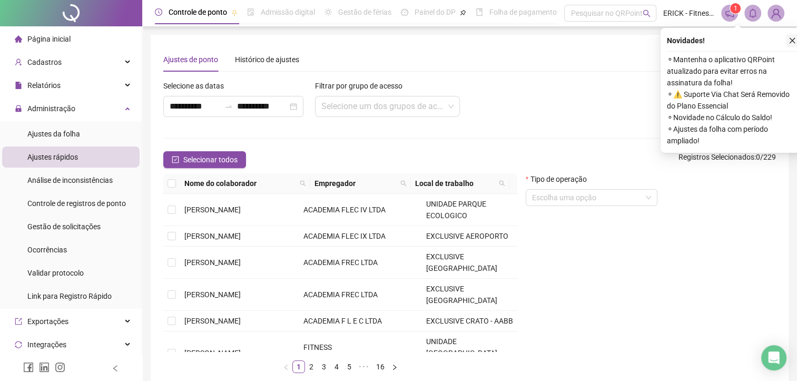
click at [795, 41] on icon "close" at bounding box center [792, 40] width 7 height 7
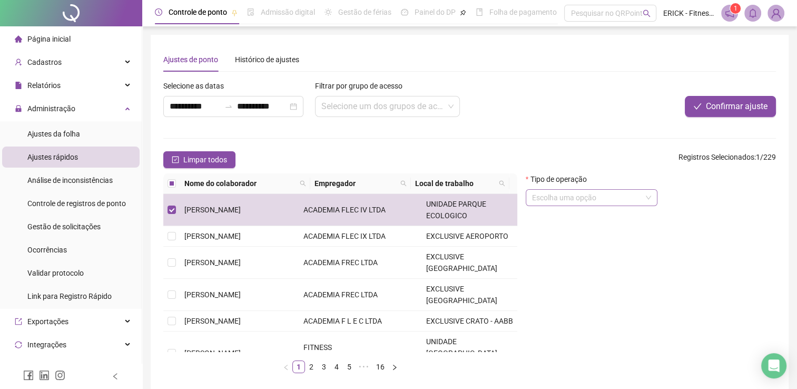
click at [623, 198] on input "search" at bounding box center [587, 198] width 110 height 16
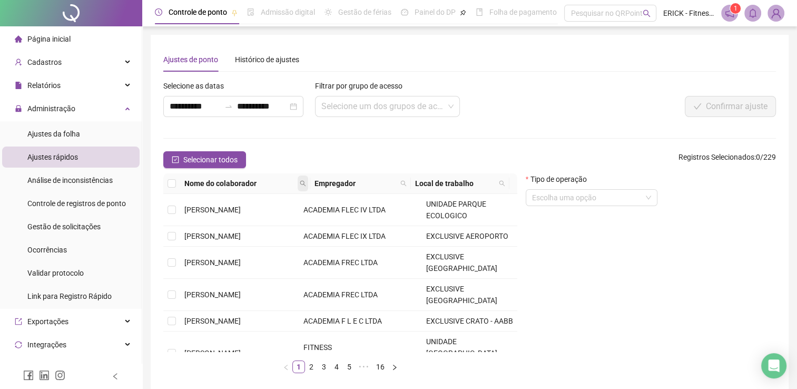
click at [308, 184] on span at bounding box center [303, 183] width 11 height 16
type input "****"
click at [242, 220] on span "Buscar" at bounding box center [238, 221] width 23 height 12
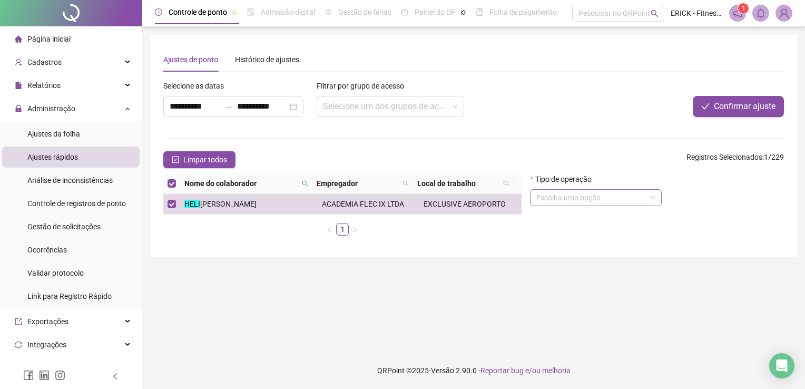
click at [612, 203] on input "search" at bounding box center [591, 198] width 110 height 16
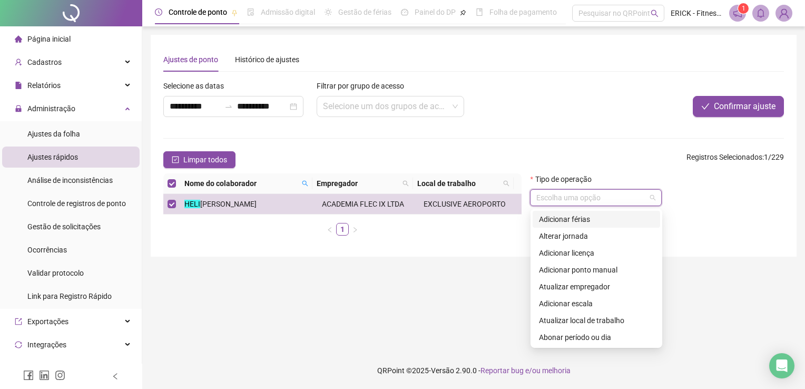
click at [596, 220] on div "Adicionar férias" at bounding box center [596, 219] width 115 height 12
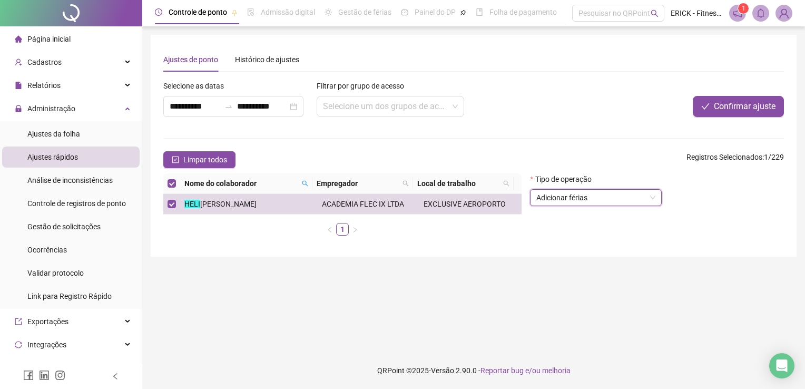
click at [605, 194] on span "Adicionar férias" at bounding box center [595, 198] width 119 height 16
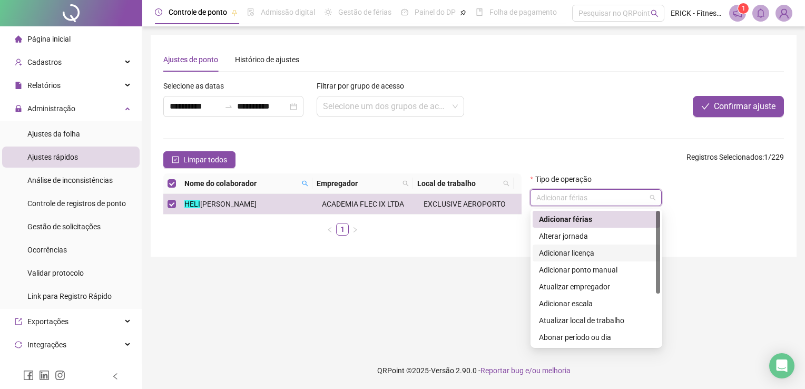
click at [582, 253] on div "Adicionar licença" at bounding box center [596, 253] width 115 height 12
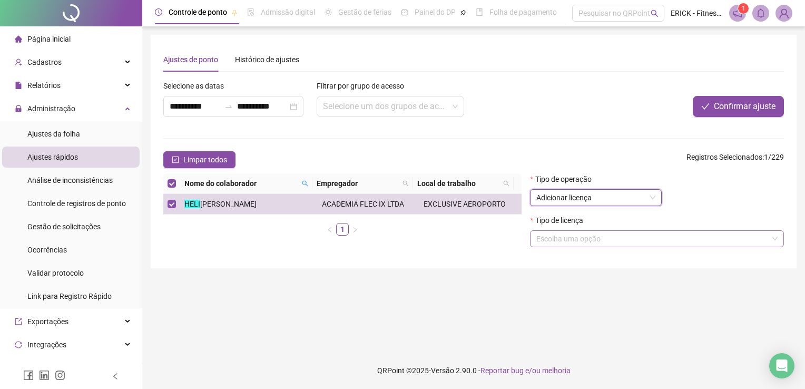
click at [568, 242] on input "search" at bounding box center [652, 239] width 232 height 16
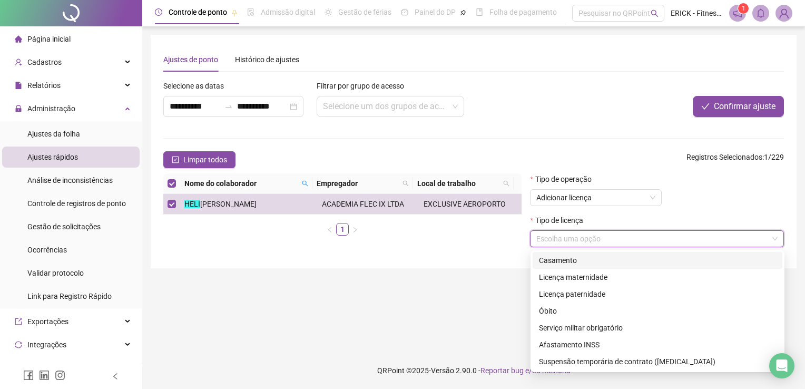
click at [606, 264] on div "Casamento" at bounding box center [657, 261] width 237 height 12
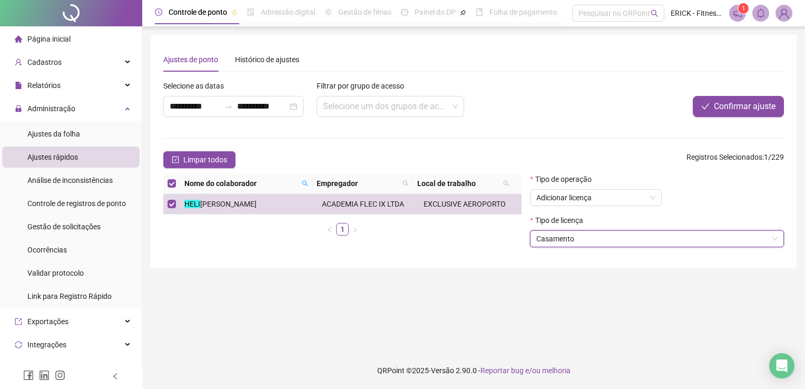
click at [570, 112] on div "Confirmar ajuste" at bounding box center [654, 106] width 259 height 21
click at [542, 99] on div "Confirmar ajuste" at bounding box center [654, 106] width 259 height 21
click at [559, 111] on div "Confirmar ajuste" at bounding box center [654, 106] width 259 height 21
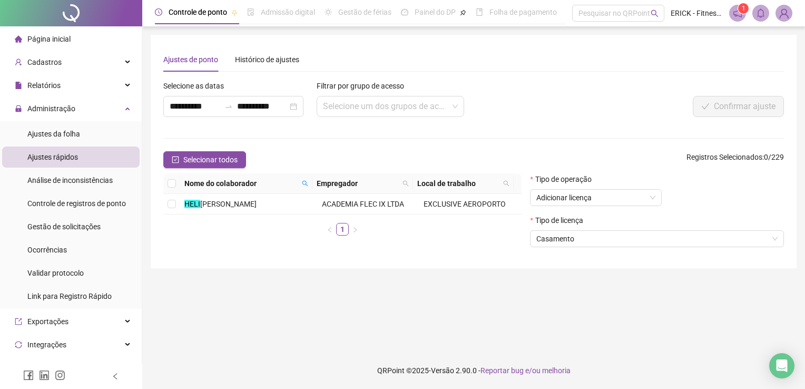
click at [604, 125] on form "**********" at bounding box center [473, 167] width 621 height 175
click at [120, 110] on div "Administração" at bounding box center [71, 108] width 138 height 21
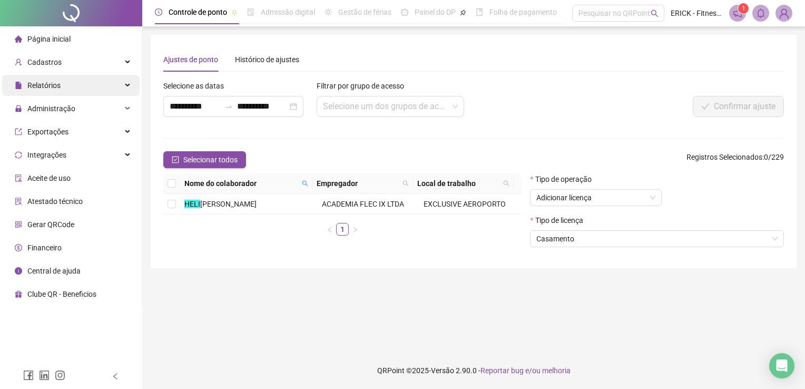
click at [69, 91] on div "Relatórios" at bounding box center [71, 85] width 138 height 21
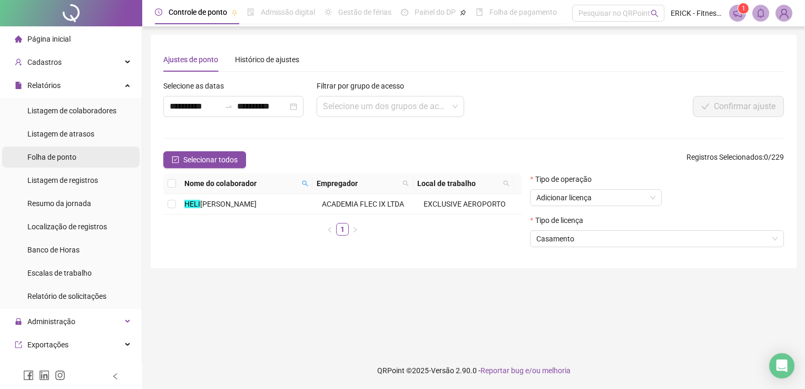
click at [52, 158] on span "Folha de ponto" at bounding box center [51, 157] width 49 height 8
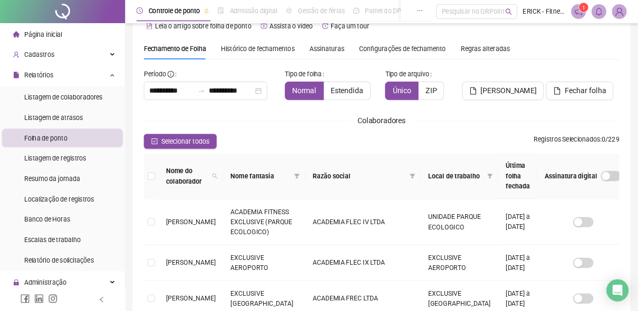
scroll to position [21, 0]
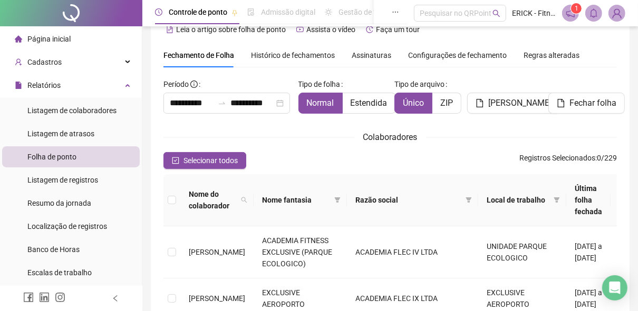
drag, startPoint x: 760, startPoint y: 0, endPoint x: 439, endPoint y: 40, distance: 323.8
click at [368, 102] on span "Estendida" at bounding box center [368, 103] width 37 height 10
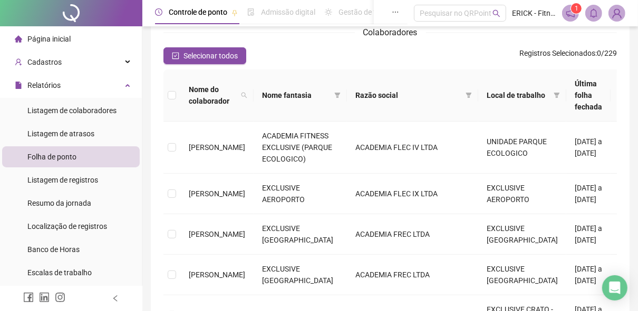
scroll to position [126, 0]
click at [553, 95] on icon "filter" at bounding box center [556, 95] width 6 height 6
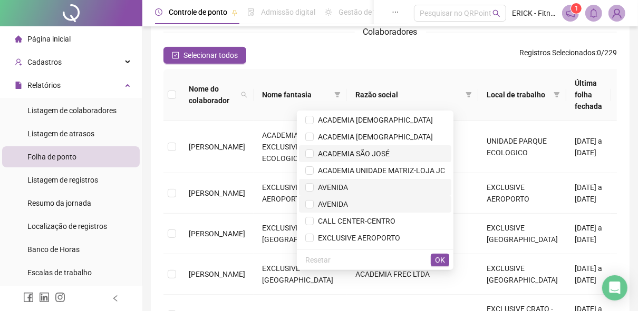
scroll to position [0, 0]
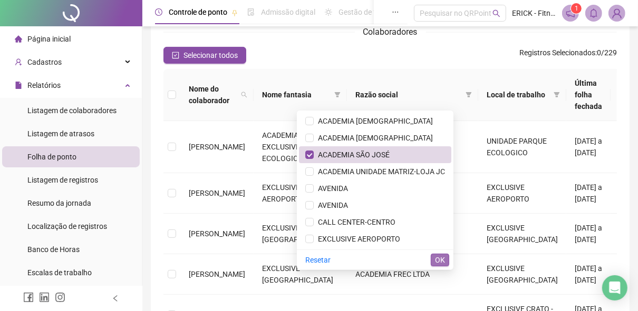
click at [442, 260] on span "OK" at bounding box center [440, 261] width 10 height 12
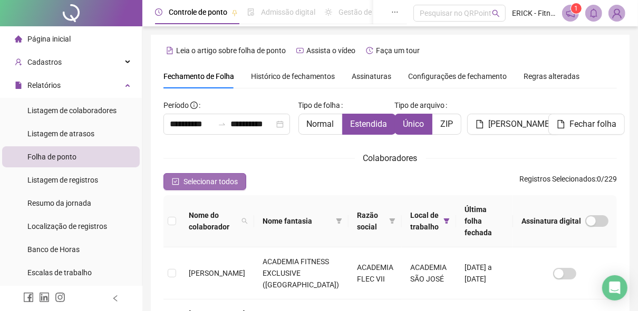
click at [210, 183] on span "Selecionar todos" at bounding box center [210, 182] width 54 height 12
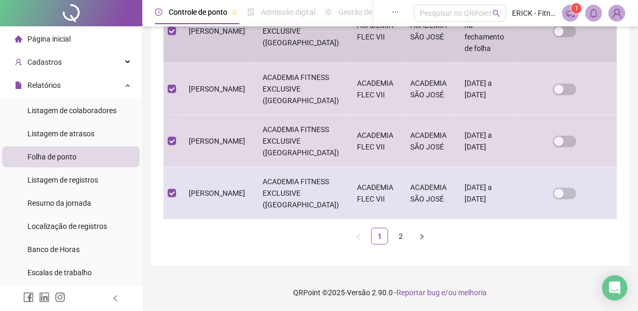
scroll to position [652, 0]
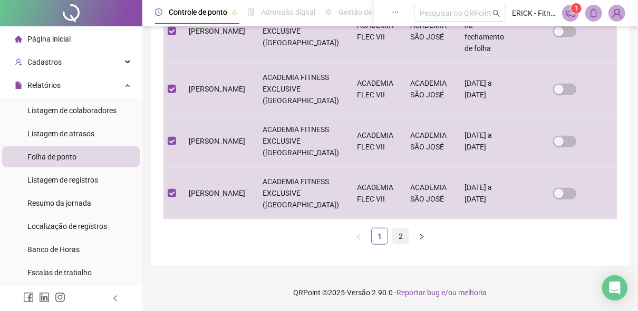
click at [406, 238] on link "2" at bounding box center [401, 237] width 16 height 16
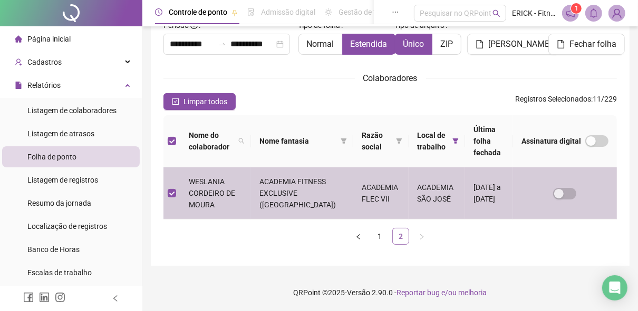
scroll to position [60, 0]
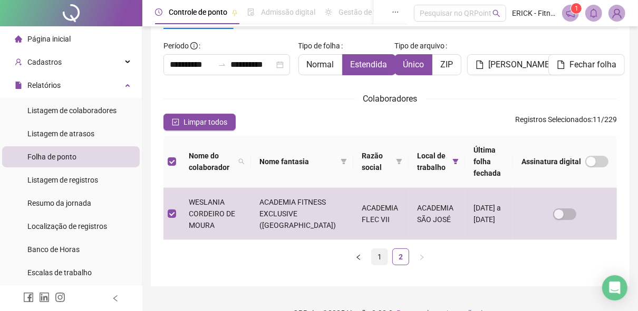
click at [374, 260] on link "1" at bounding box center [379, 257] width 16 height 16
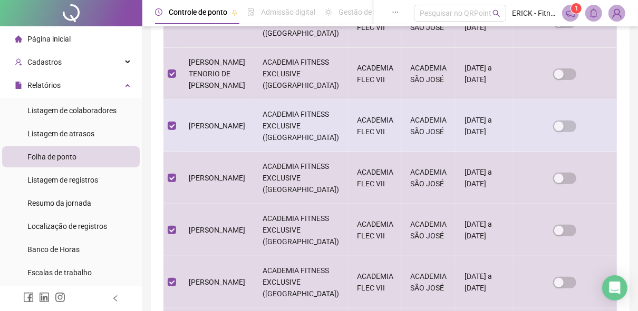
scroll to position [0, 0]
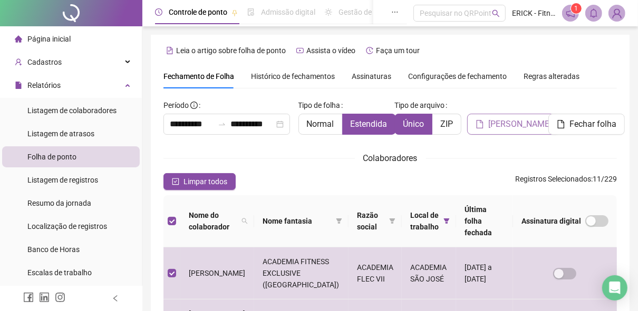
click at [506, 122] on span "Gerar espelho" at bounding box center [519, 124] width 63 height 13
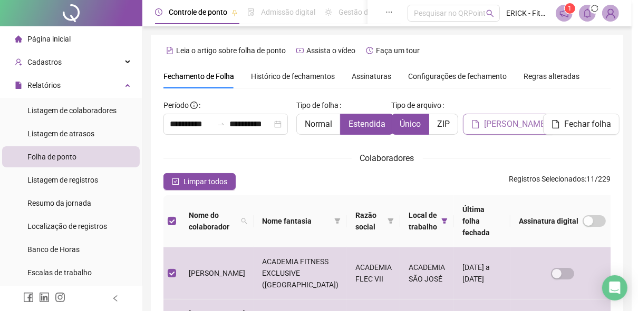
scroll to position [60, 0]
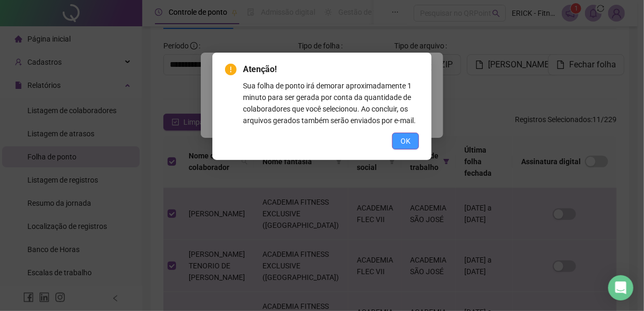
click at [415, 142] on button "OK" at bounding box center [405, 141] width 27 height 17
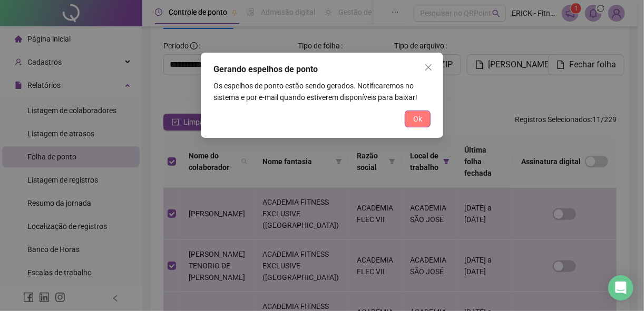
click at [419, 118] on span "Ok" at bounding box center [417, 119] width 9 height 12
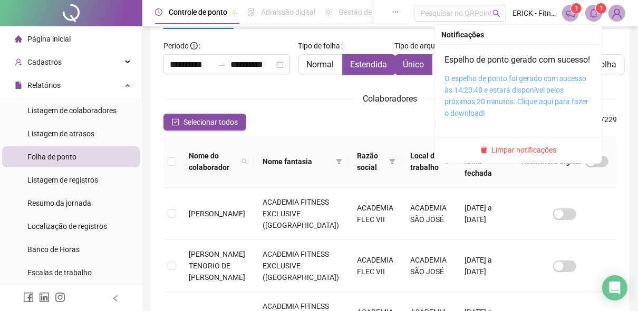
click at [505, 91] on link "O espelho de ponto foi gerado com sucesso às 14:20:48 e estará disponível pelos…" at bounding box center [516, 95] width 144 height 43
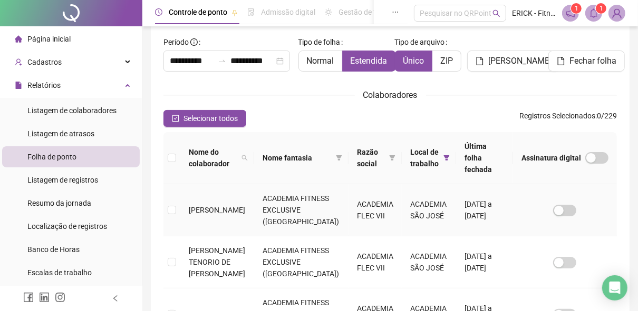
scroll to position [0, 0]
